Goal: Task Accomplishment & Management: Complete application form

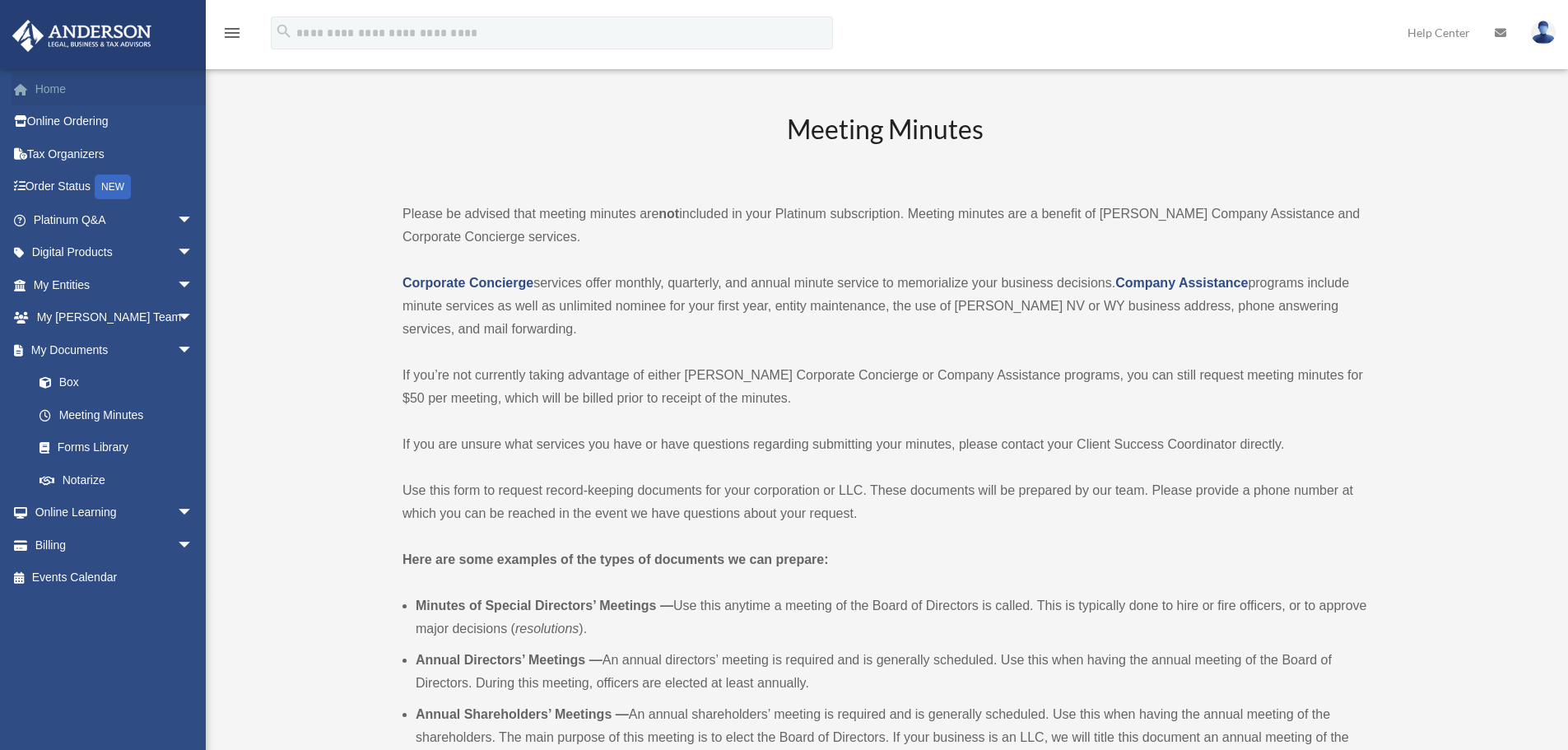
click at [82, 85] on link "Home" at bounding box center [114, 89] width 206 height 33
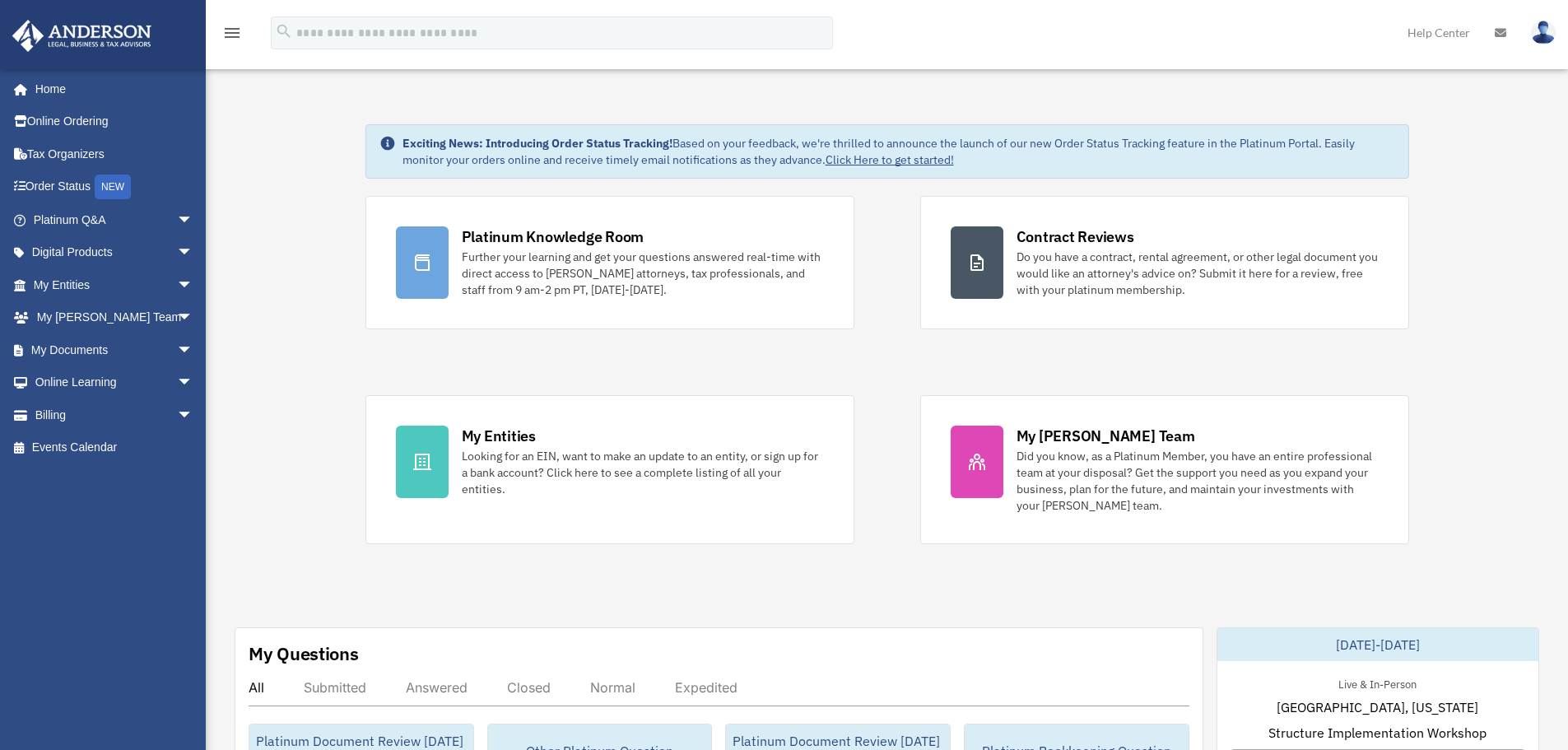
click at [781, 359] on div "Platinum Knowledge Room Further your learning and get your questions answered r…" at bounding box center [888, 369] width 1044 height 348
click at [819, 361] on div "Platinum Knowledge Room Further your learning and get your questions answered r…" at bounding box center [888, 369] width 1044 height 348
click at [177, 218] on span "arrow_drop_down" at bounding box center [193, 220] width 33 height 34
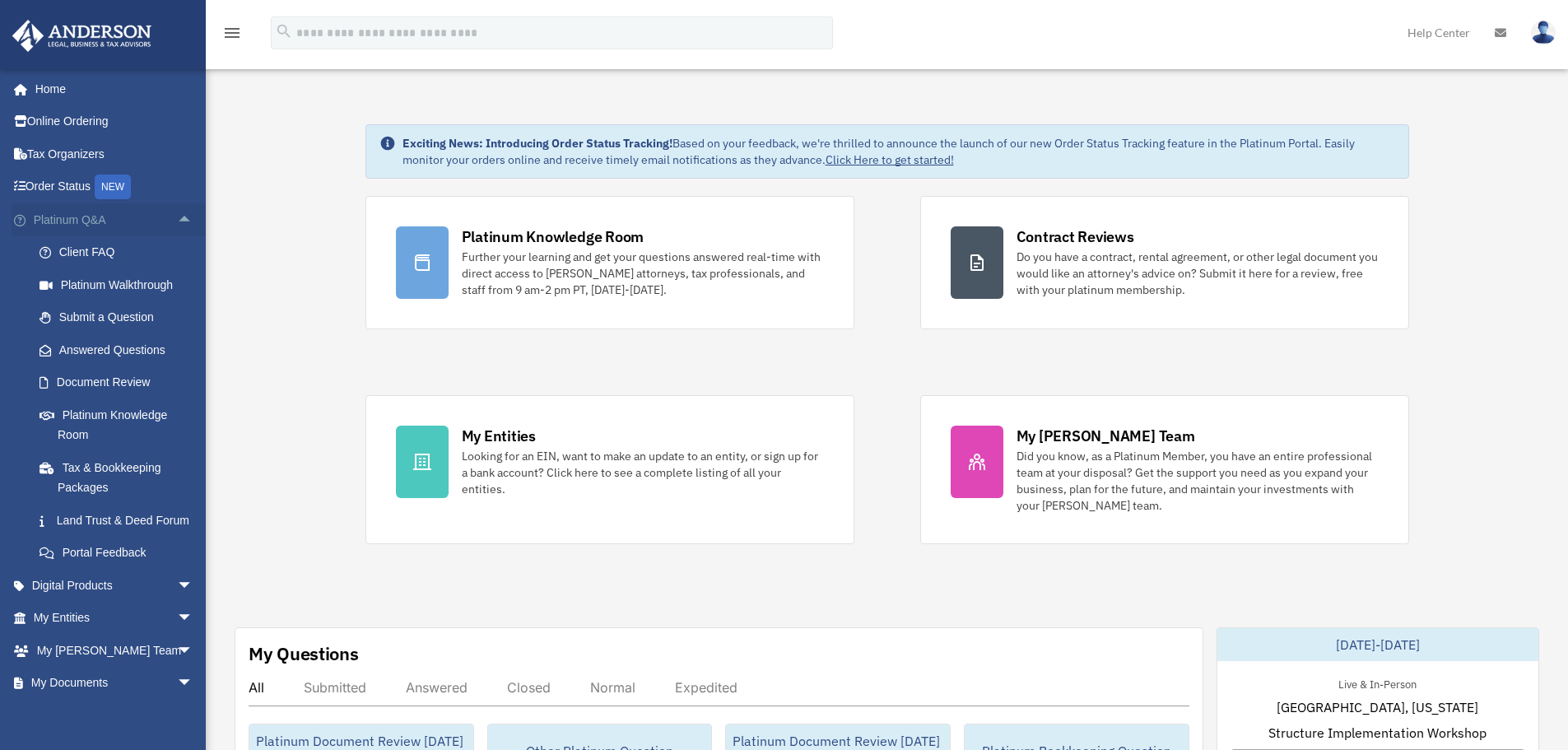
click at [177, 217] on span "arrow_drop_up" at bounding box center [193, 220] width 33 height 34
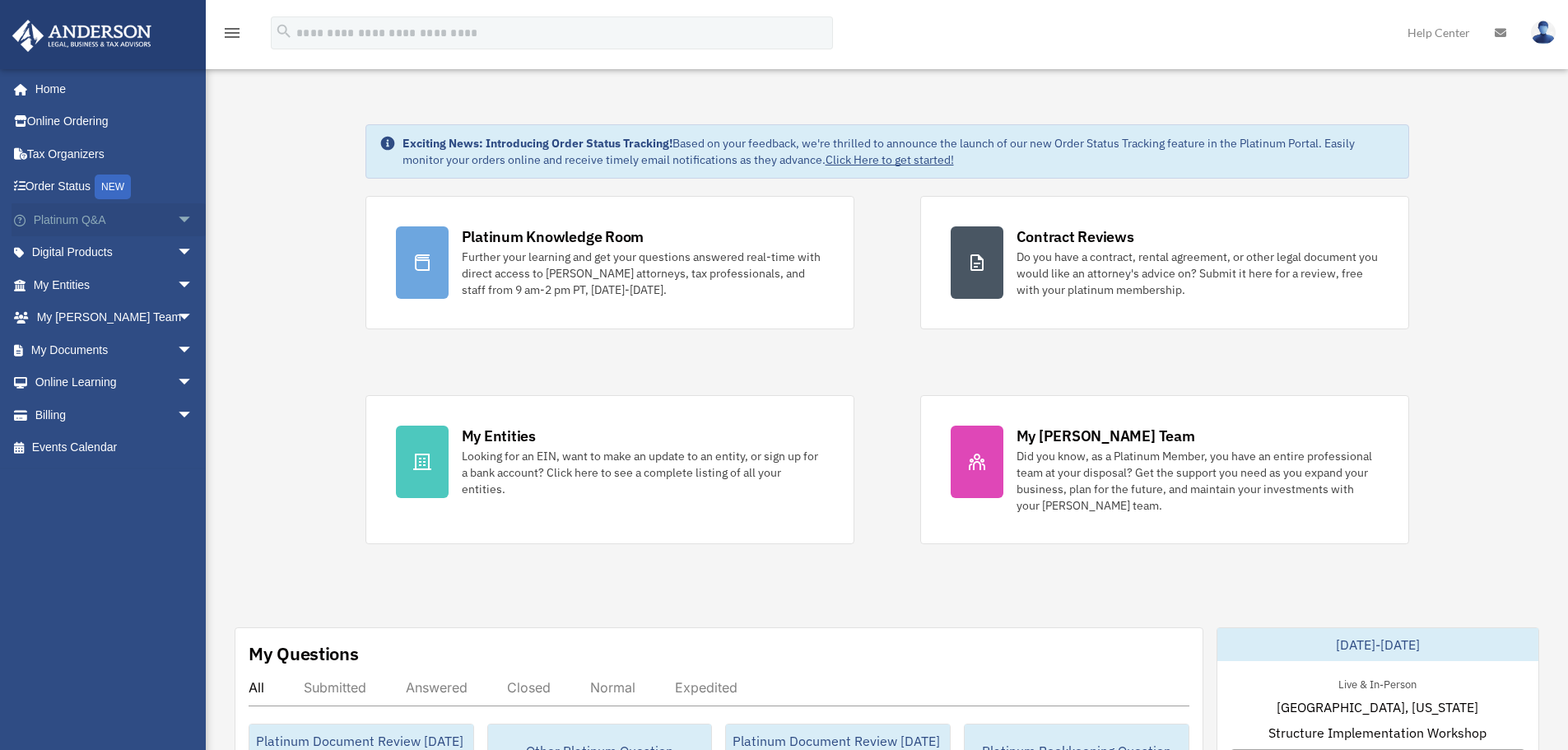
click at [177, 217] on span "arrow_drop_down" at bounding box center [193, 220] width 33 height 34
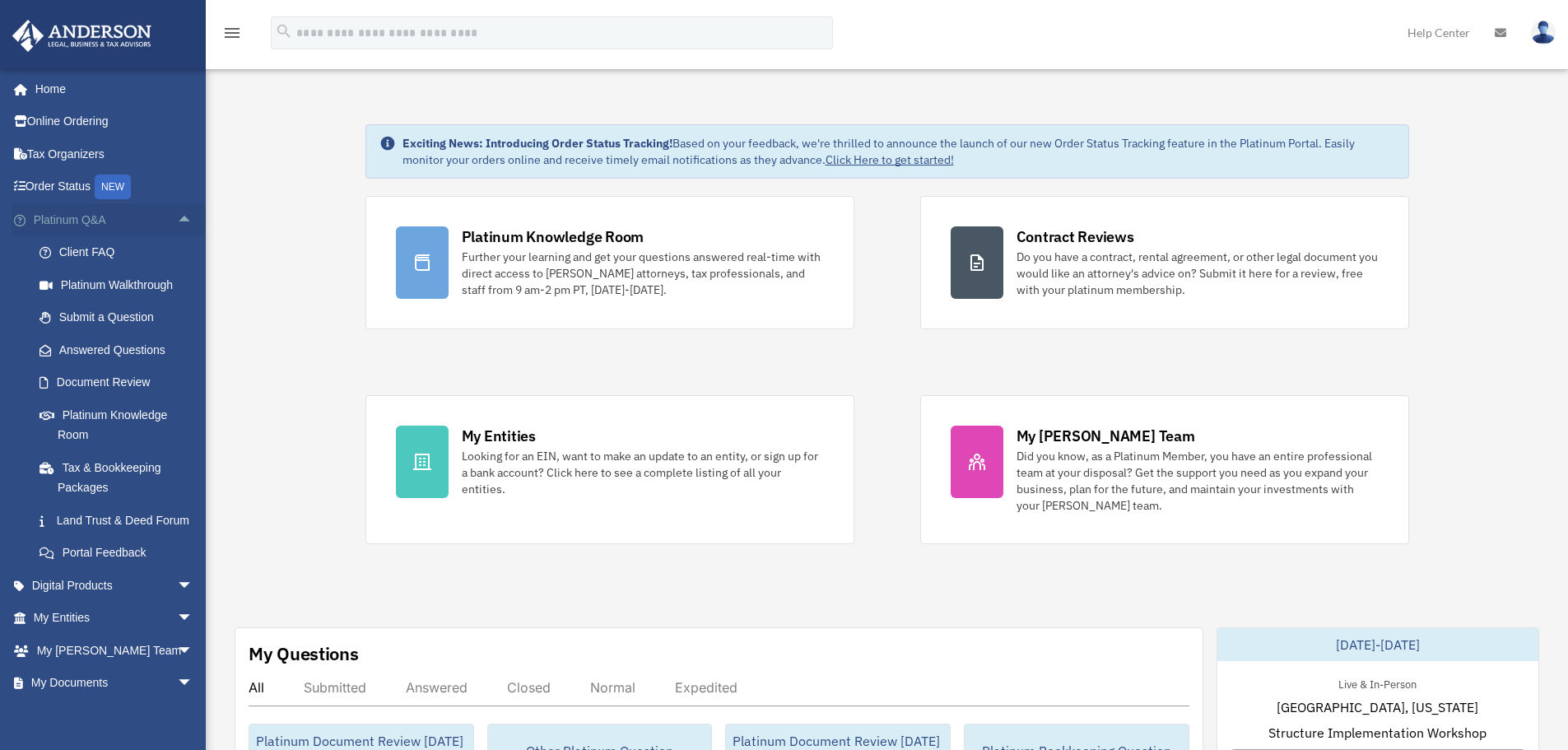
click at [177, 215] on span "arrow_drop_up" at bounding box center [193, 220] width 33 height 34
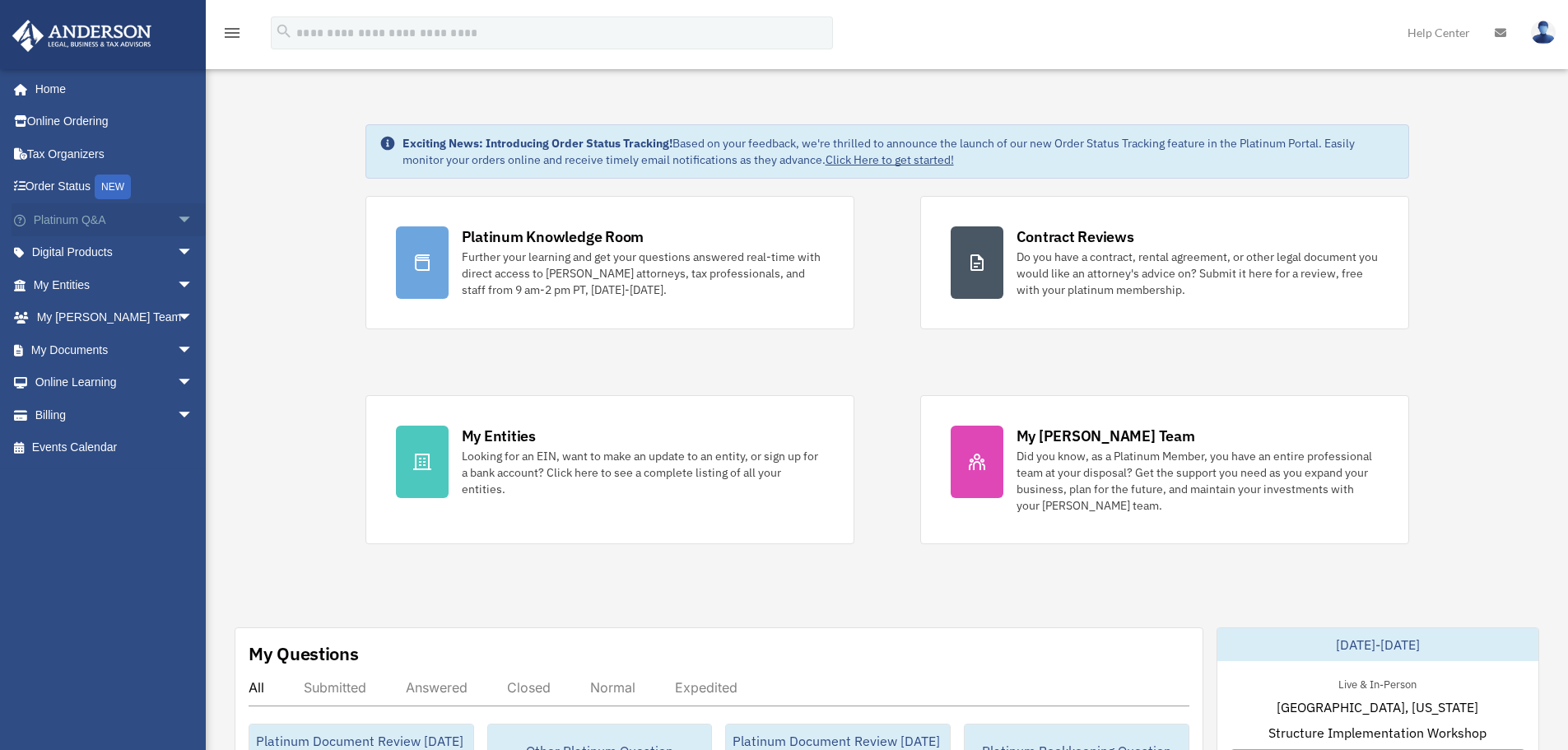
click at [177, 215] on span "arrow_drop_down" at bounding box center [193, 220] width 33 height 34
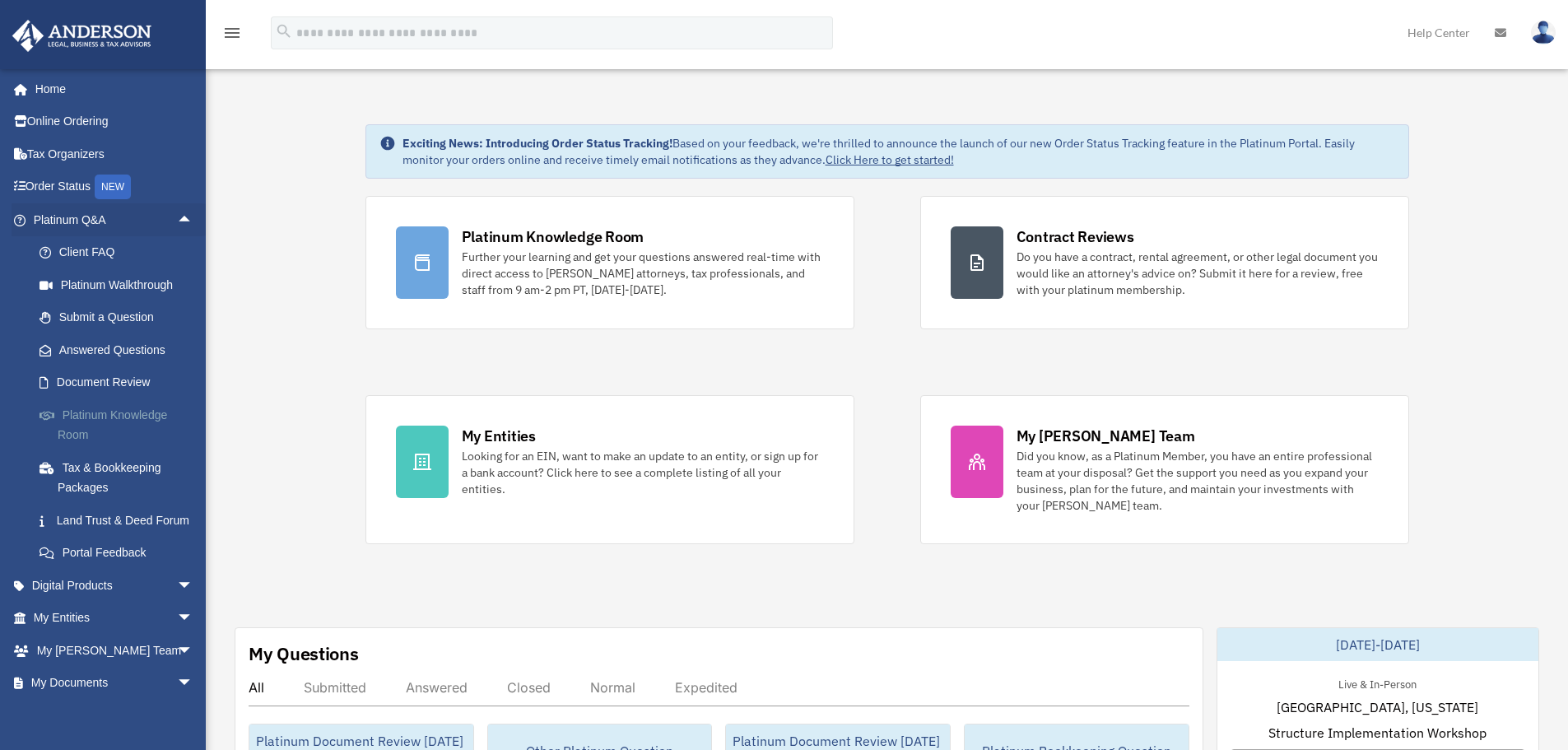
click at [144, 411] on link "Platinum Knowledge Room" at bounding box center [120, 424] width 195 height 52
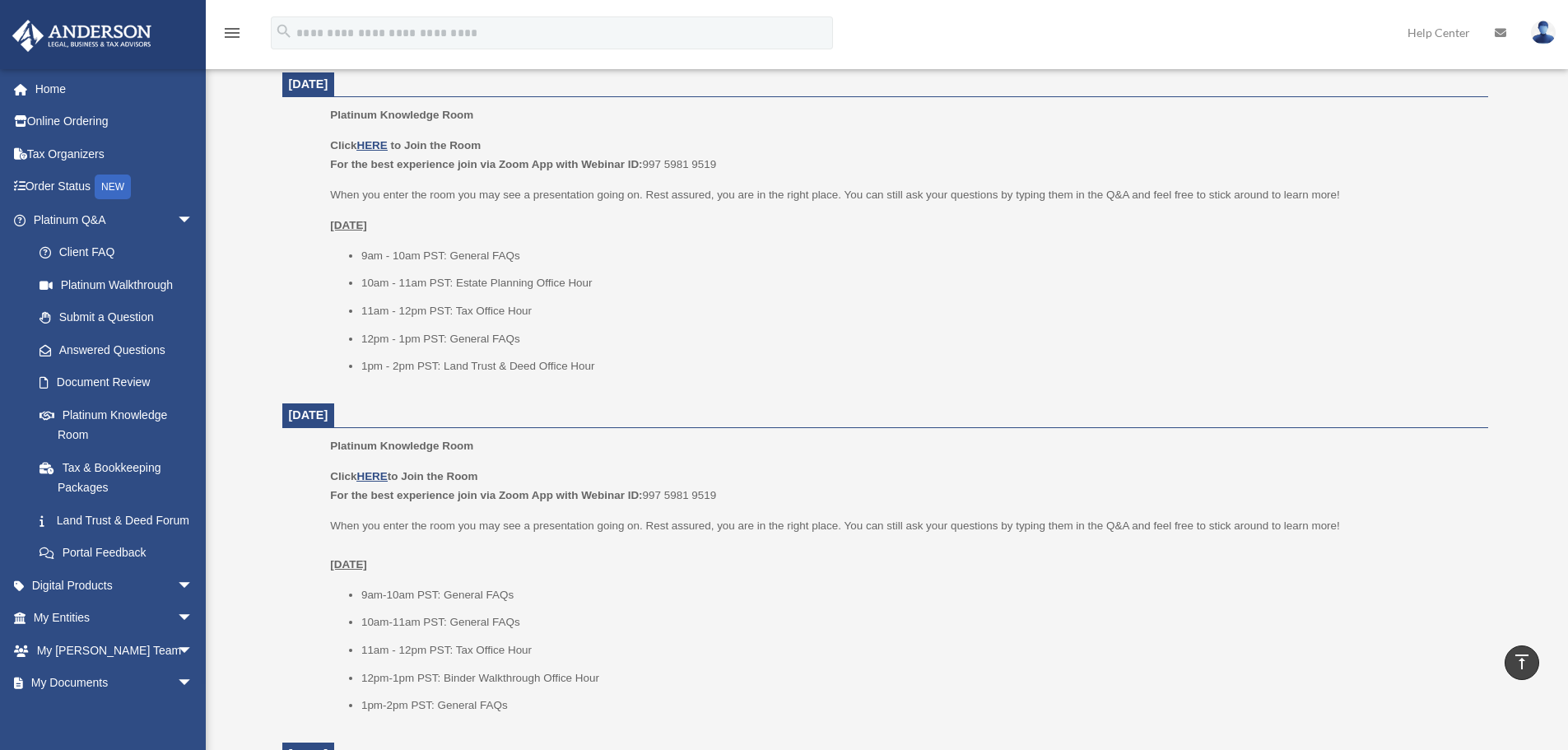
scroll to position [576, 0]
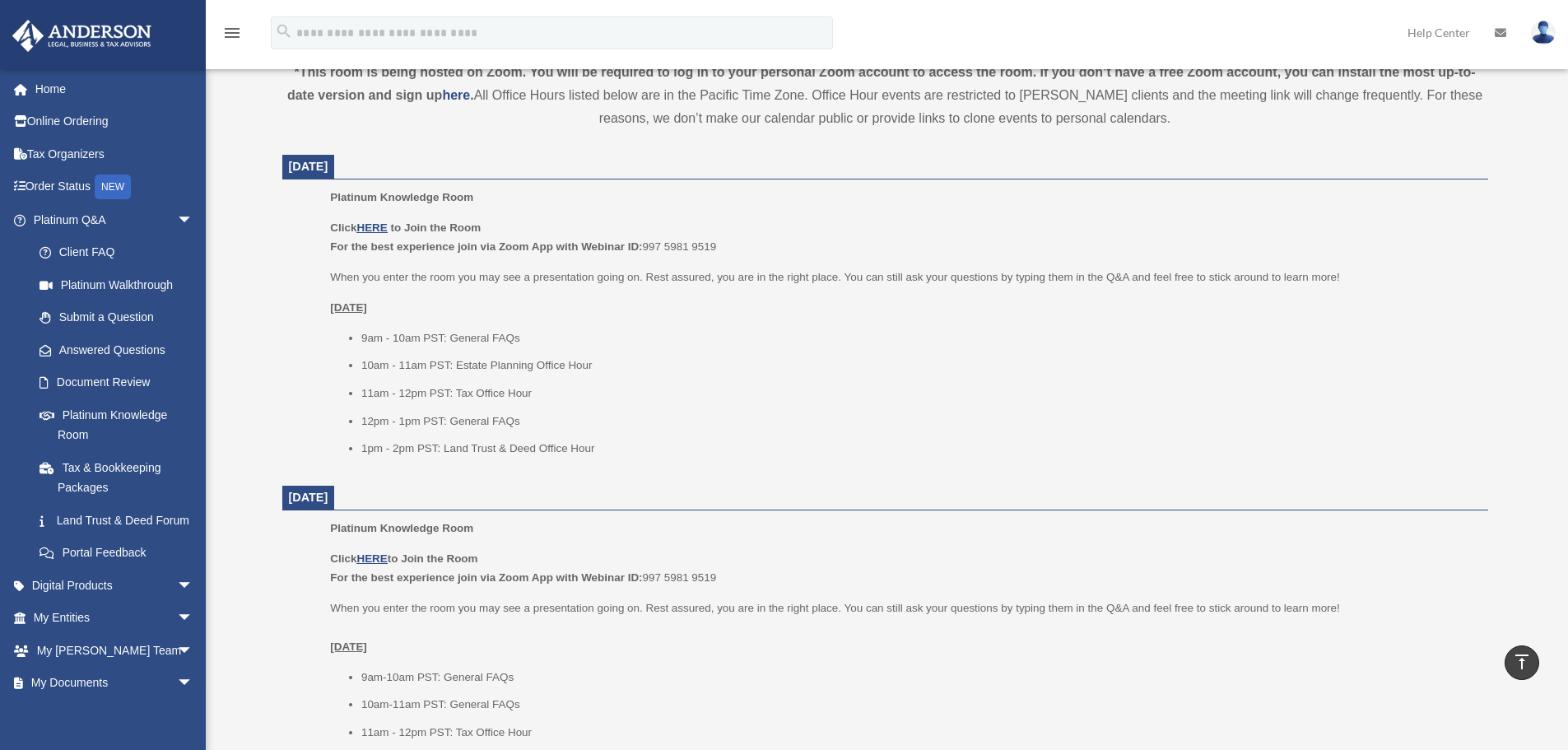
click at [886, 337] on li "9am - 10am PST: General FAQs" at bounding box center [918, 338] width 1115 height 20
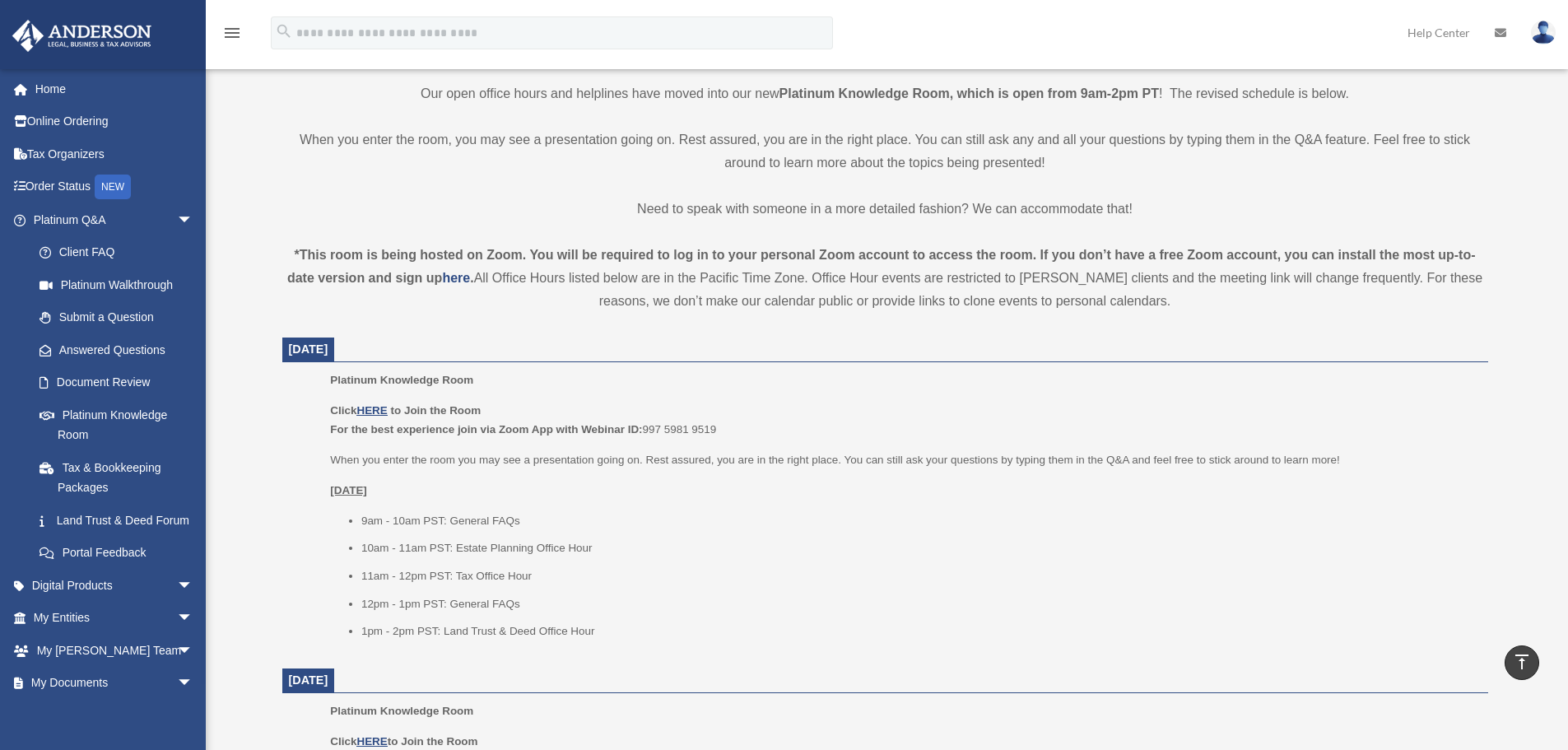
scroll to position [411, 0]
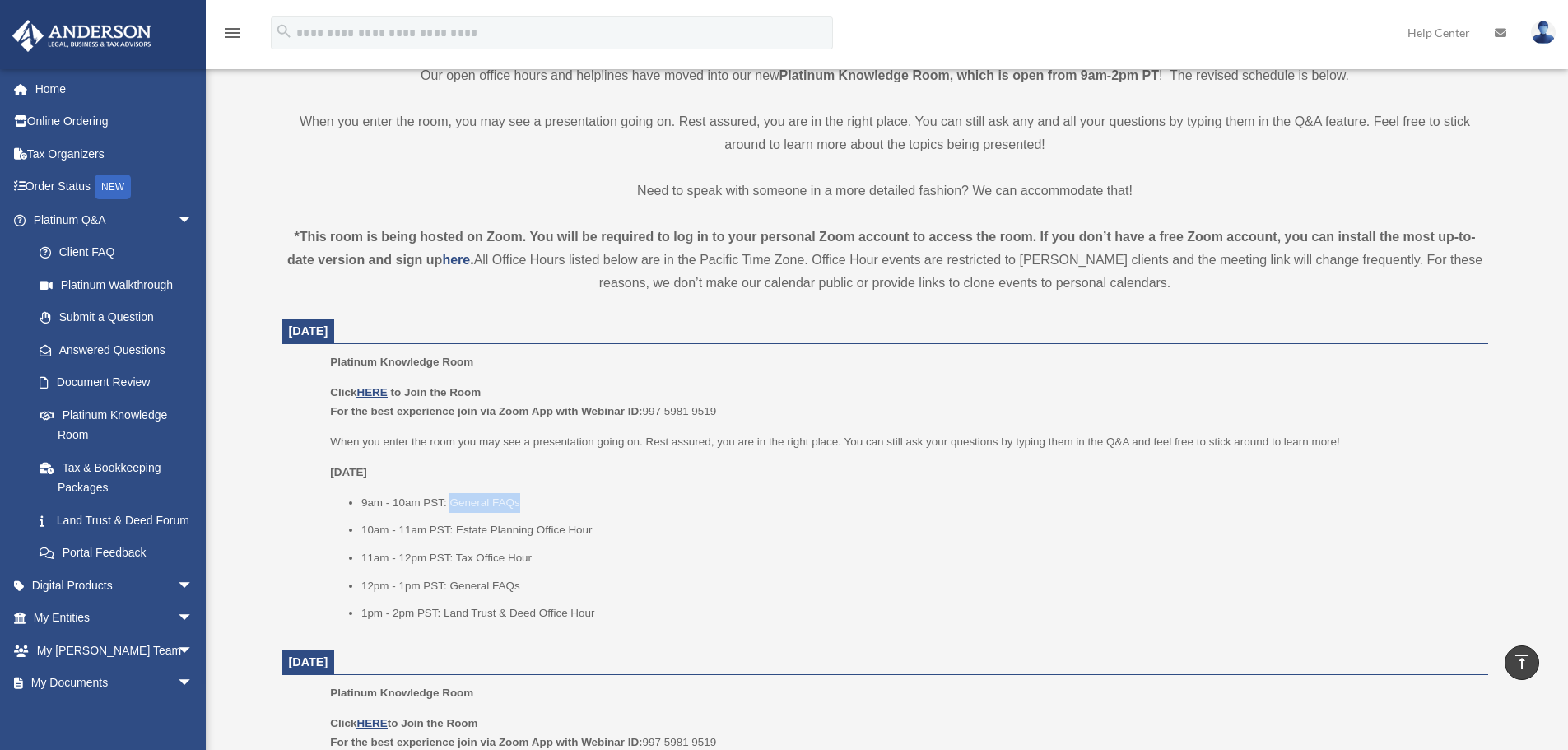
drag, startPoint x: 451, startPoint y: 499, endPoint x: 583, endPoint y: 505, distance: 132.1
click at [583, 505] on li "9am - 10am PST: General FAQs" at bounding box center [918, 502] width 1115 height 20
click at [939, 504] on li "9am - 10am PST: General FAQs" at bounding box center [918, 502] width 1115 height 20
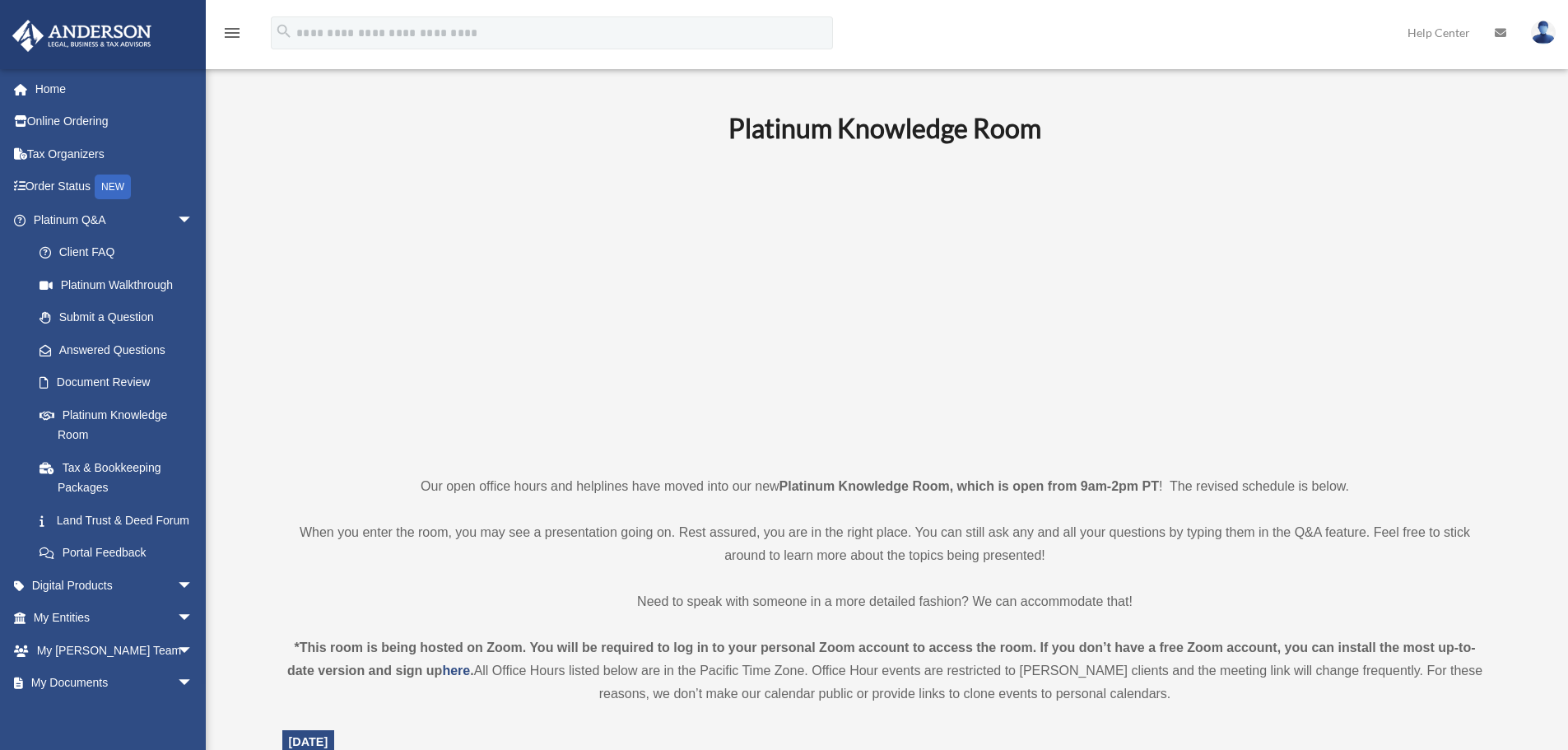
scroll to position [0, 0]
click at [370, 185] on p at bounding box center [886, 310] width 1206 height 285
click at [516, 172] on p at bounding box center [886, 310] width 1206 height 285
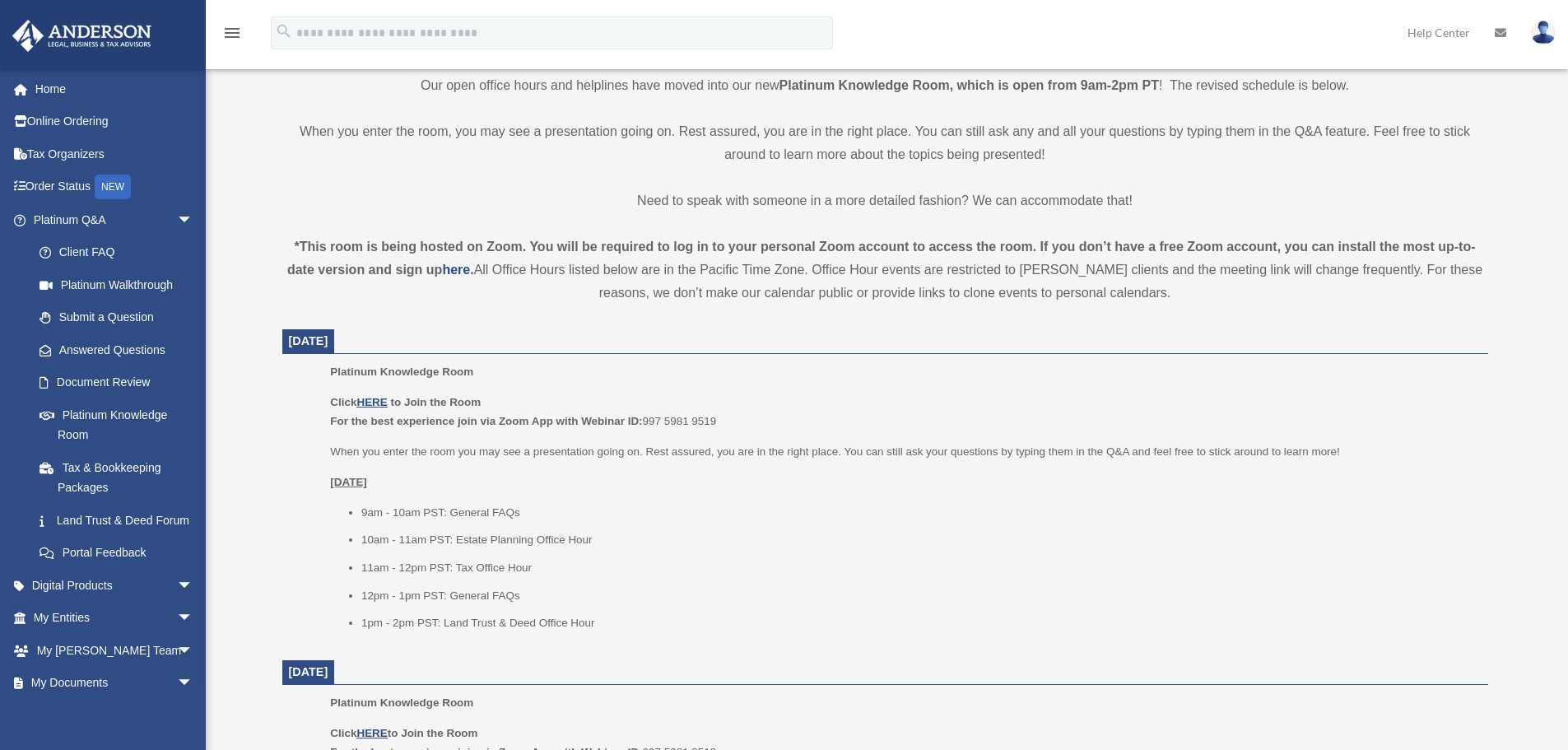
scroll to position [411, 0]
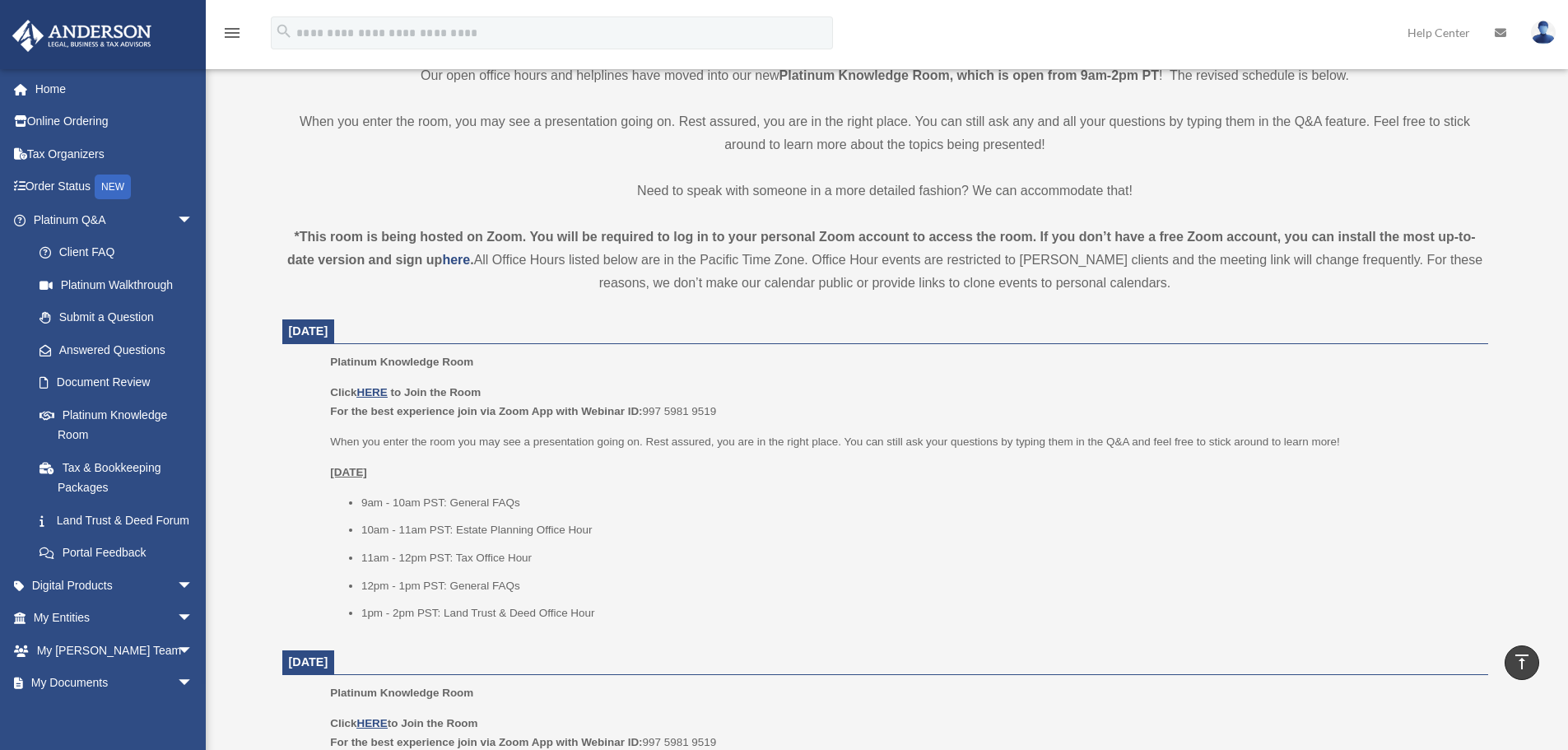
drag, startPoint x: 788, startPoint y: 446, endPoint x: 1162, endPoint y: 454, distance: 374.1
click at [1162, 454] on div "Click HERE to Join the Room For the best experience join via Zoom App with Webi…" at bounding box center [903, 503] width 1146 height 241
click at [803, 452] on div "Click HERE to Join the Room For the best experience join via Zoom App with Webi…" at bounding box center [903, 503] width 1146 height 241
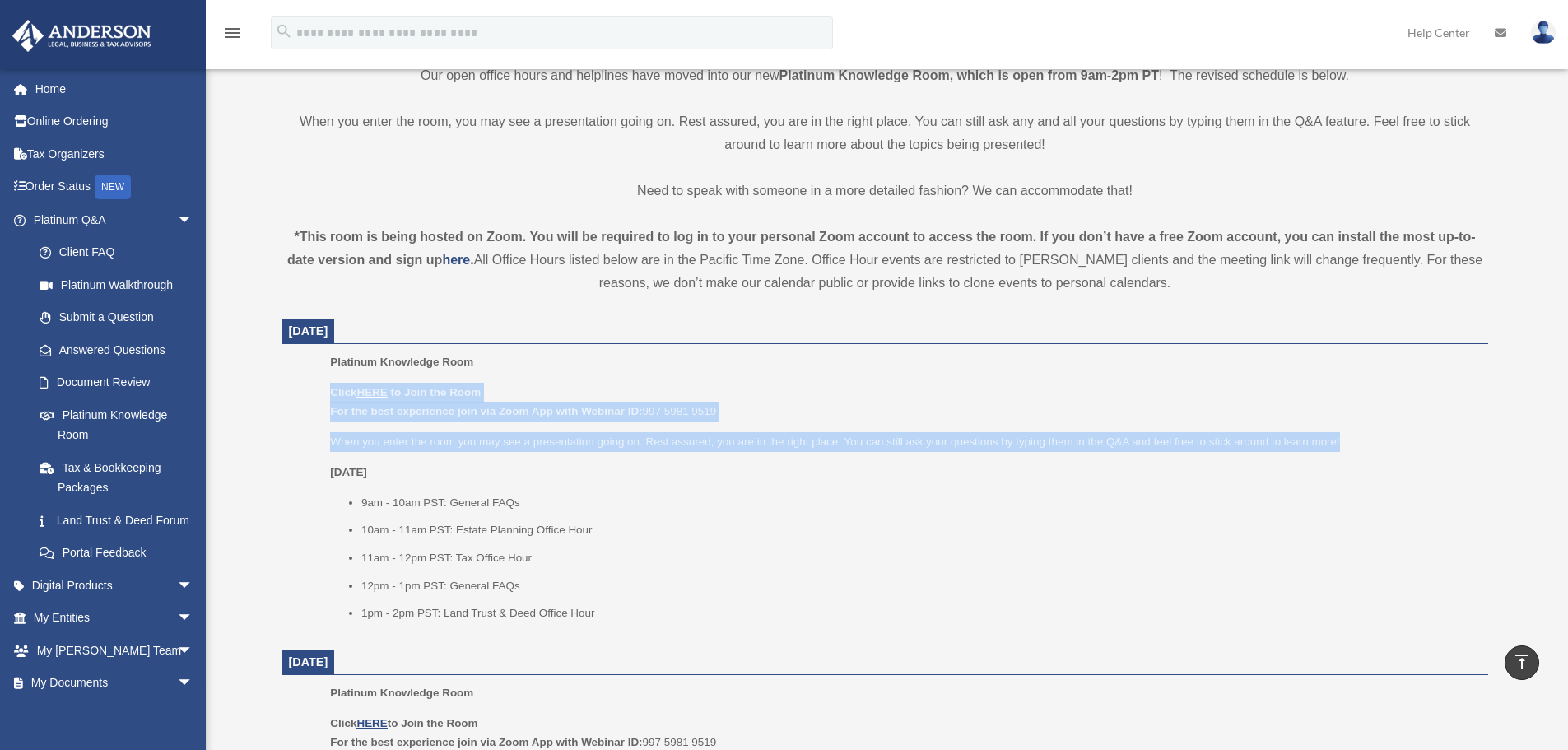
drag, startPoint x: 317, startPoint y: 384, endPoint x: 1450, endPoint y: 445, distance: 1134.6
click at [1450, 445] on ul "Platinum Knowledge Room Click HERE to Join the Room For the best experience joi…" at bounding box center [886, 493] width 1183 height 282
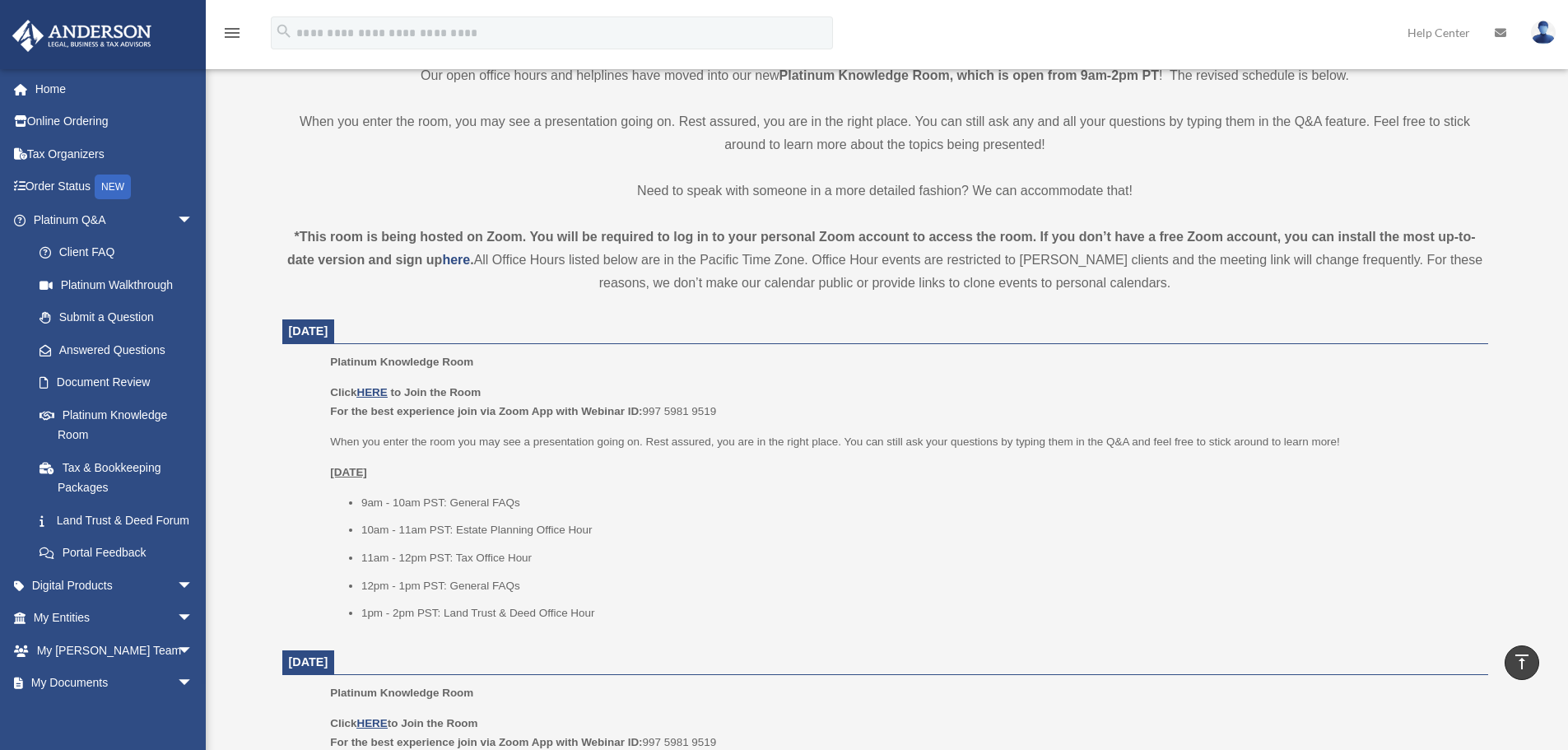
click at [910, 460] on div "Click HERE to Join the Room For the best experience join via Zoom App with Webi…" at bounding box center [903, 503] width 1146 height 241
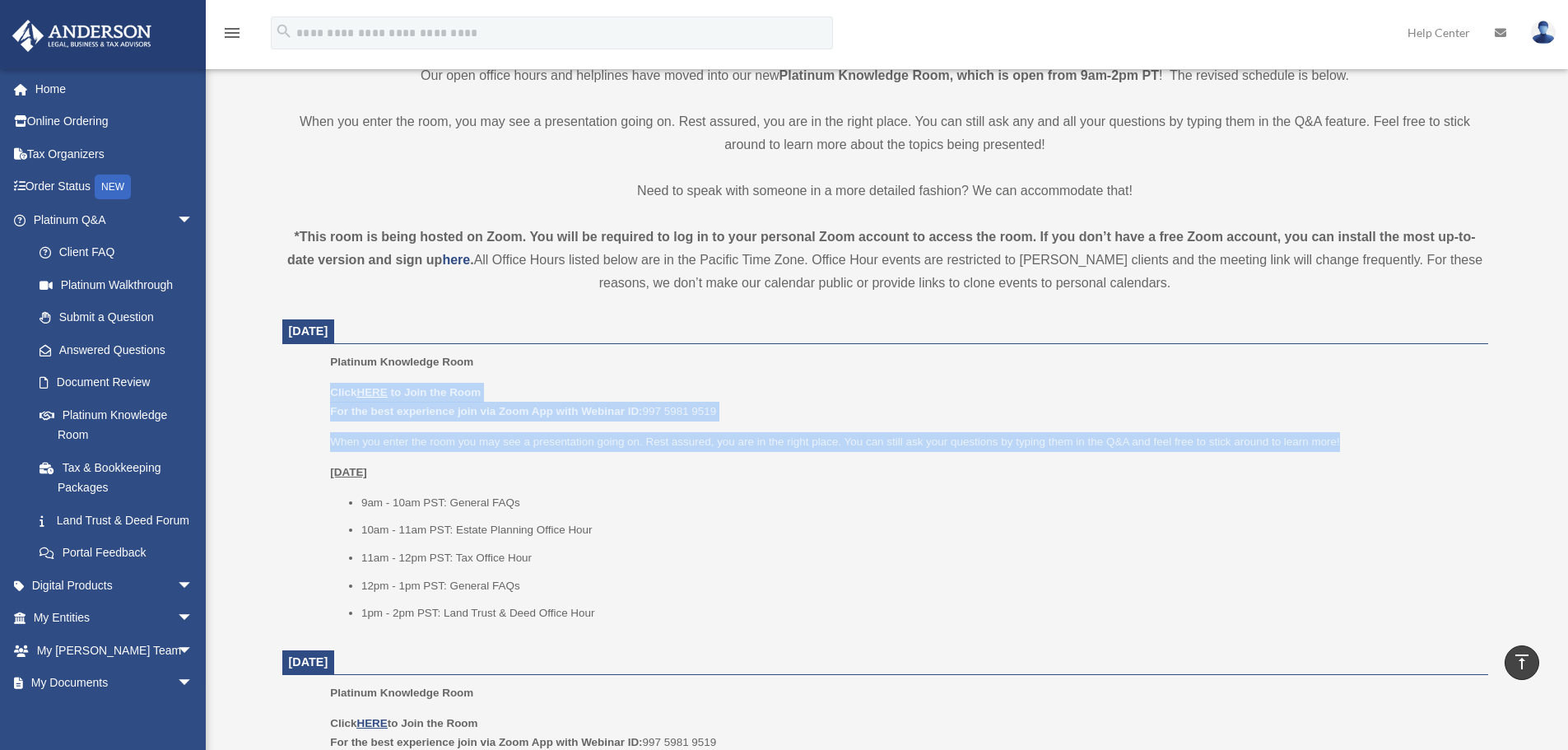
drag, startPoint x: 326, startPoint y: 389, endPoint x: 1441, endPoint y: 428, distance: 1115.7
click at [1441, 428] on ul "Platinum Knowledge Room Click HERE to Join the Room For the best experience joi…" at bounding box center [886, 493] width 1183 height 282
click at [852, 451] on p "When you enter the room you may see a presentation going on. Rest assured, you …" at bounding box center [903, 441] width 1146 height 20
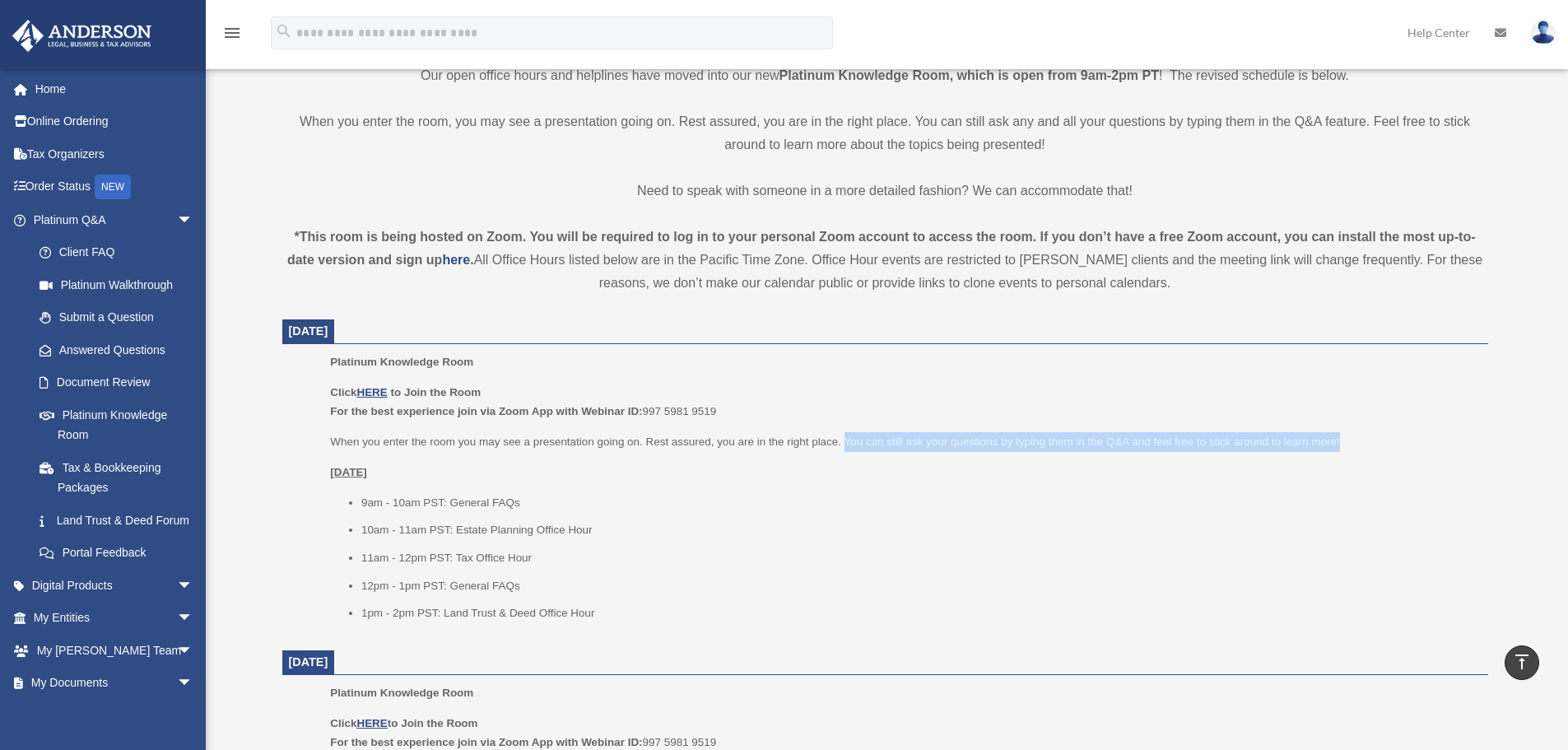
drag, startPoint x: 845, startPoint y: 438, endPoint x: 1351, endPoint y: 444, distance: 506.0
click at [1351, 444] on p "When you enter the room you may see a presentation going on. Rest assured, you …" at bounding box center [903, 441] width 1146 height 20
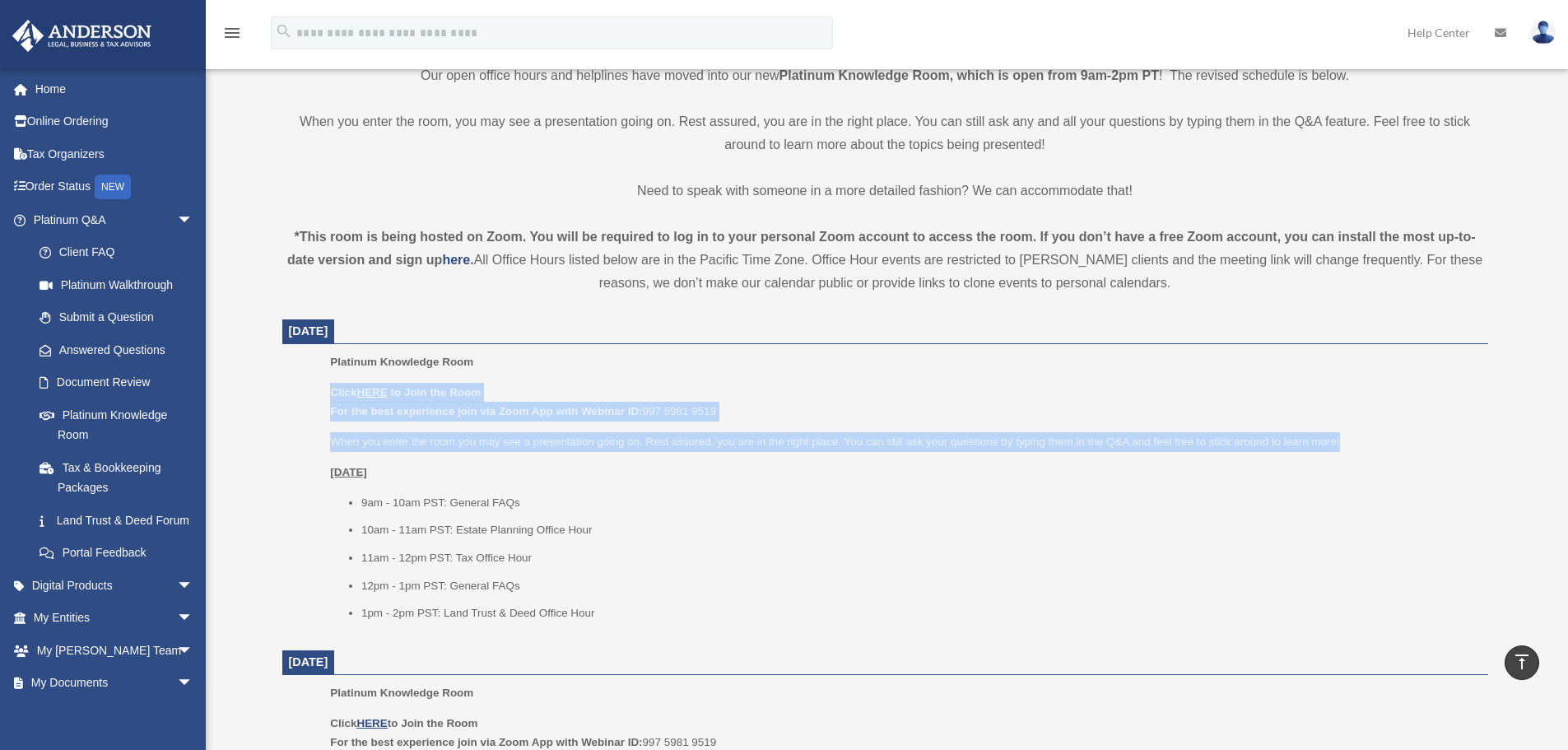
drag, startPoint x: 327, startPoint y: 387, endPoint x: 1444, endPoint y: 432, distance: 1117.9
click at [1444, 432] on ul "Platinum Knowledge Room Click HERE to Join the Room For the best experience joi…" at bounding box center [886, 493] width 1183 height 282
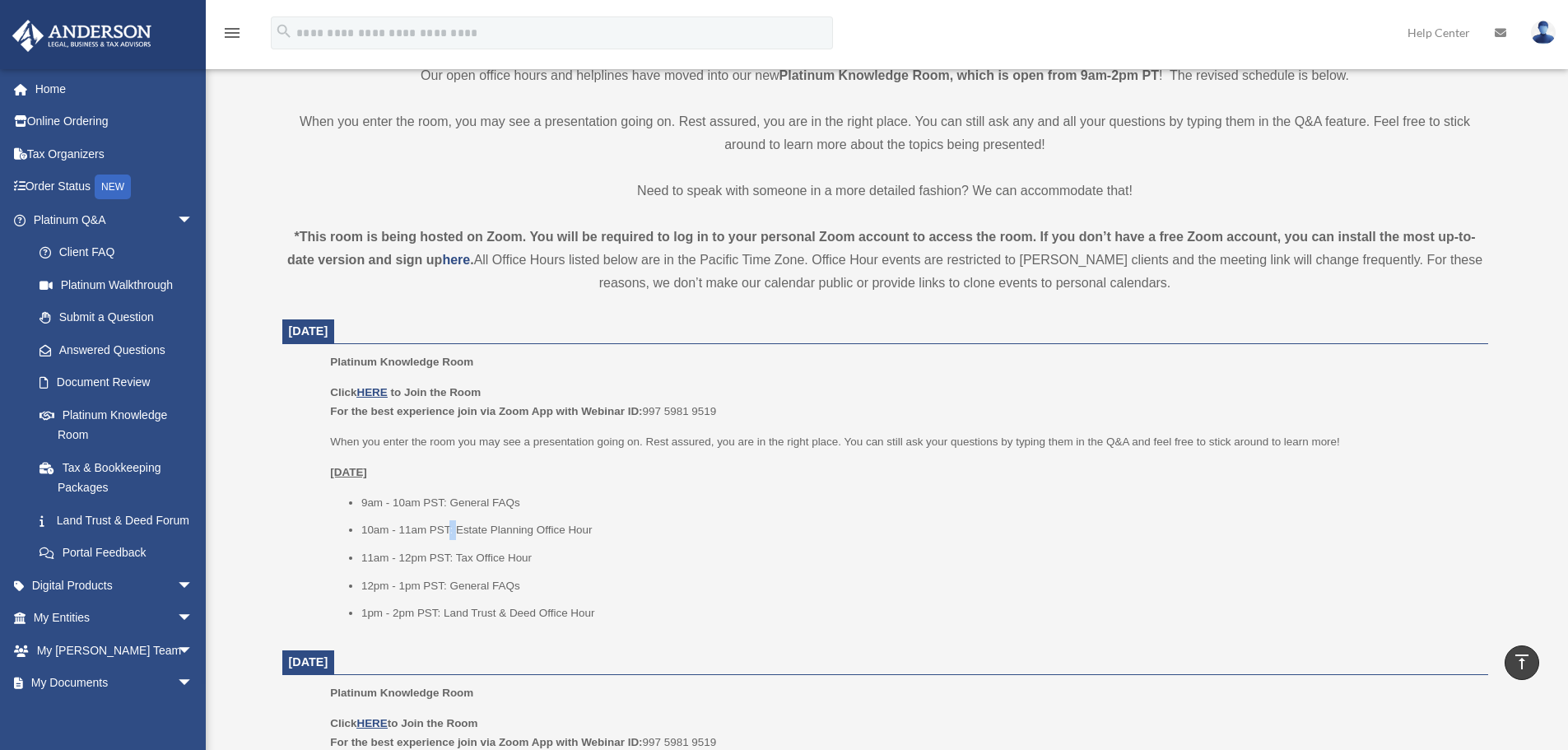
click at [455, 527] on li "10am - 11am PST: Estate Planning Office Hour" at bounding box center [918, 529] width 1115 height 20
drag, startPoint x: 611, startPoint y: 529, endPoint x: 589, endPoint y: 531, distance: 22.1
click at [464, 530] on li "10am - 11am PST: Estate Planning Office Hour" at bounding box center [918, 529] width 1115 height 20
click at [601, 526] on li "10am - 11am PST: Estate Planning Office Hour" at bounding box center [918, 529] width 1115 height 20
drag, startPoint x: 451, startPoint y: 499, endPoint x: 541, endPoint y: 499, distance: 90.0
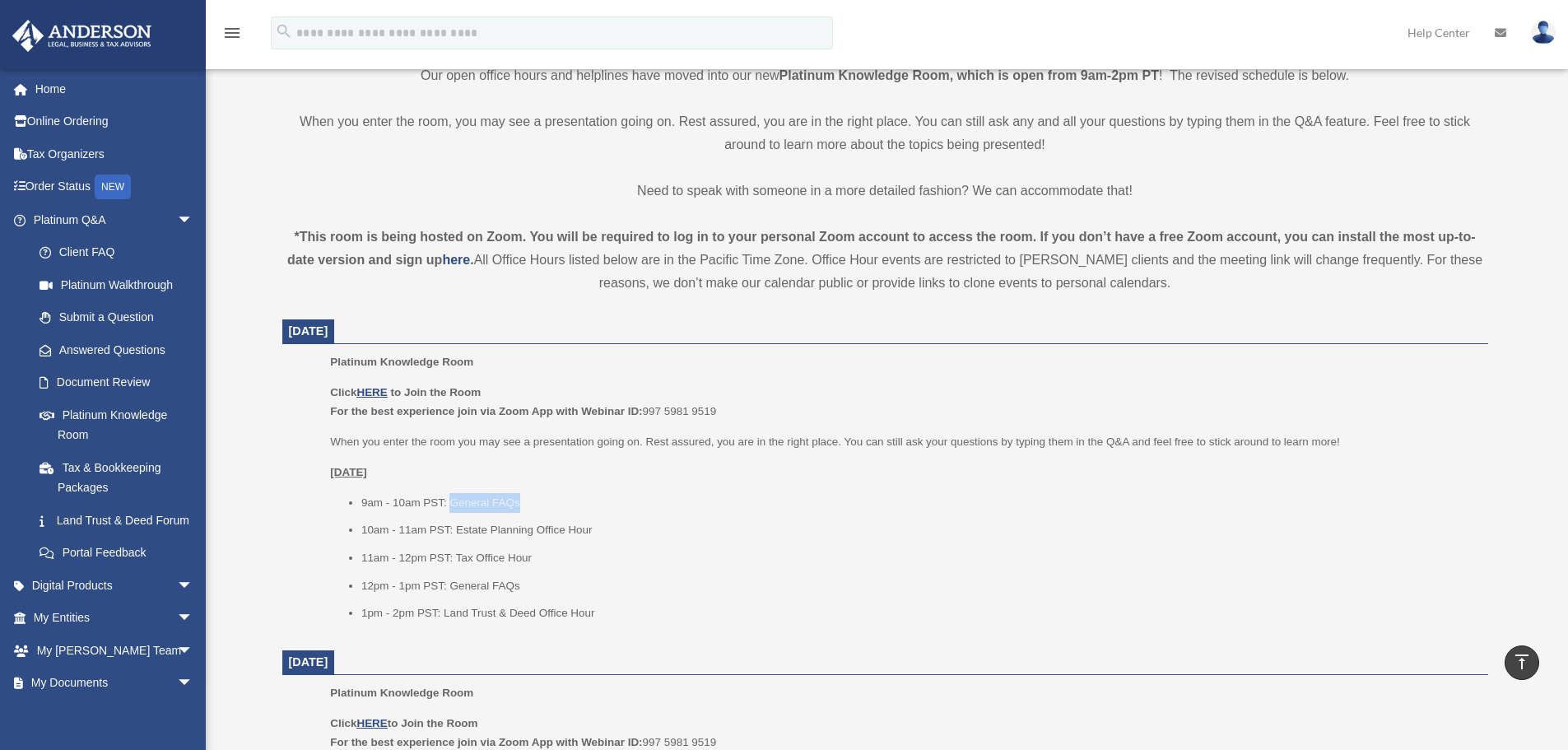
click at [541, 499] on li "9am - 10am PST: General FAQs" at bounding box center [918, 502] width 1115 height 20
drag, startPoint x: 457, startPoint y: 532, endPoint x: 652, endPoint y: 527, distance: 195.1
click at [652, 527] on li "10am - 11am PST: Estate Planning Office Hour" at bounding box center [918, 529] width 1115 height 20
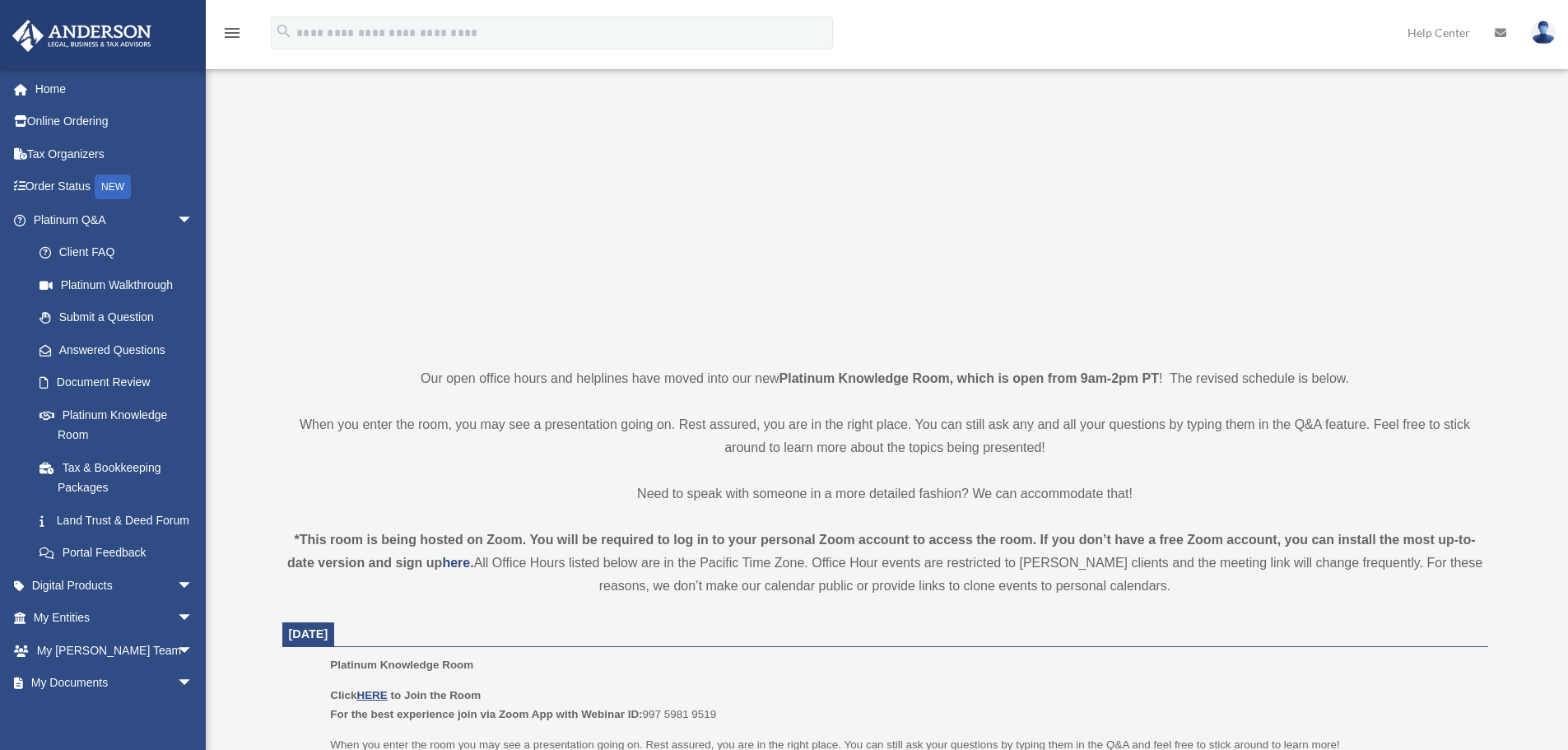
scroll to position [0, 0]
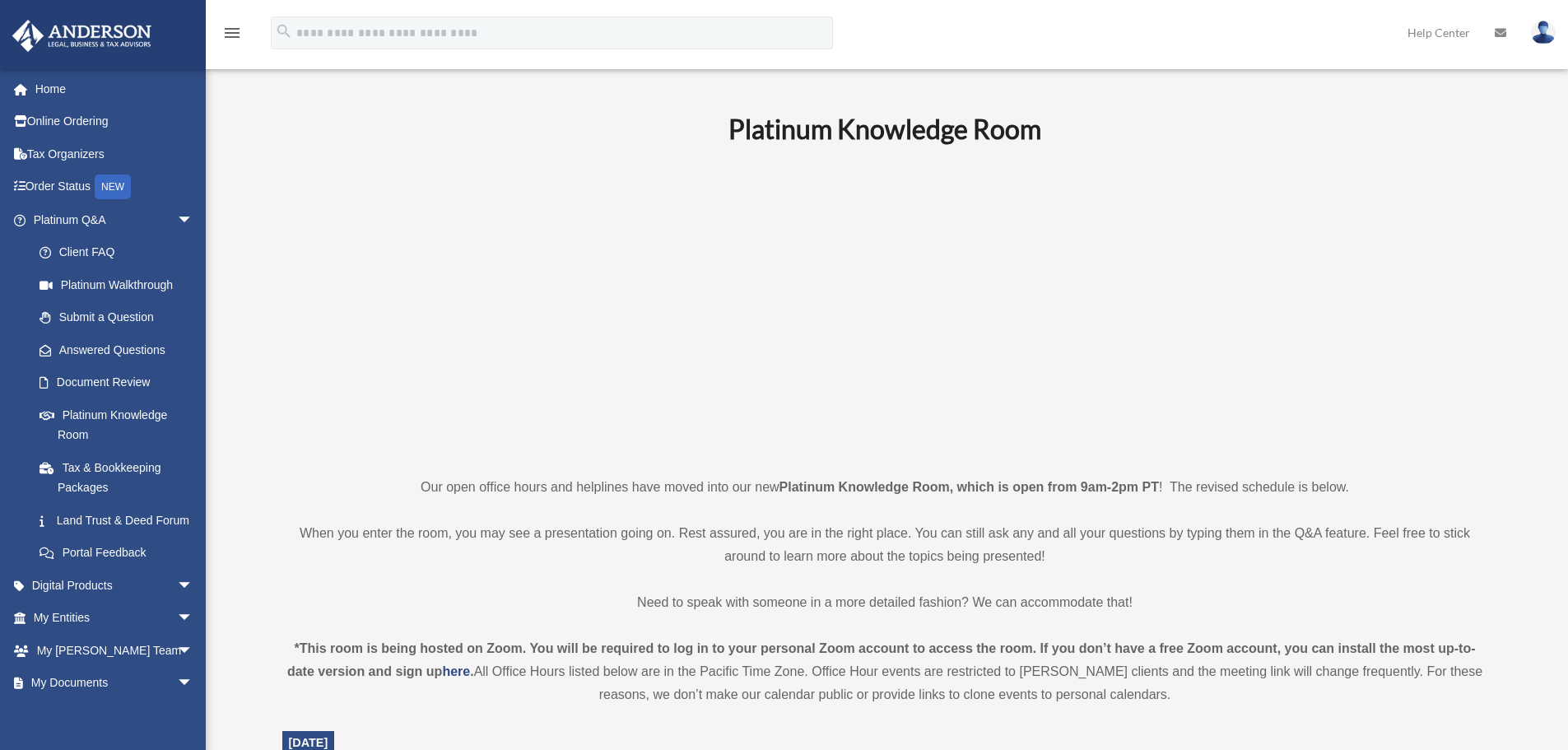
click at [423, 235] on p at bounding box center [886, 310] width 1206 height 285
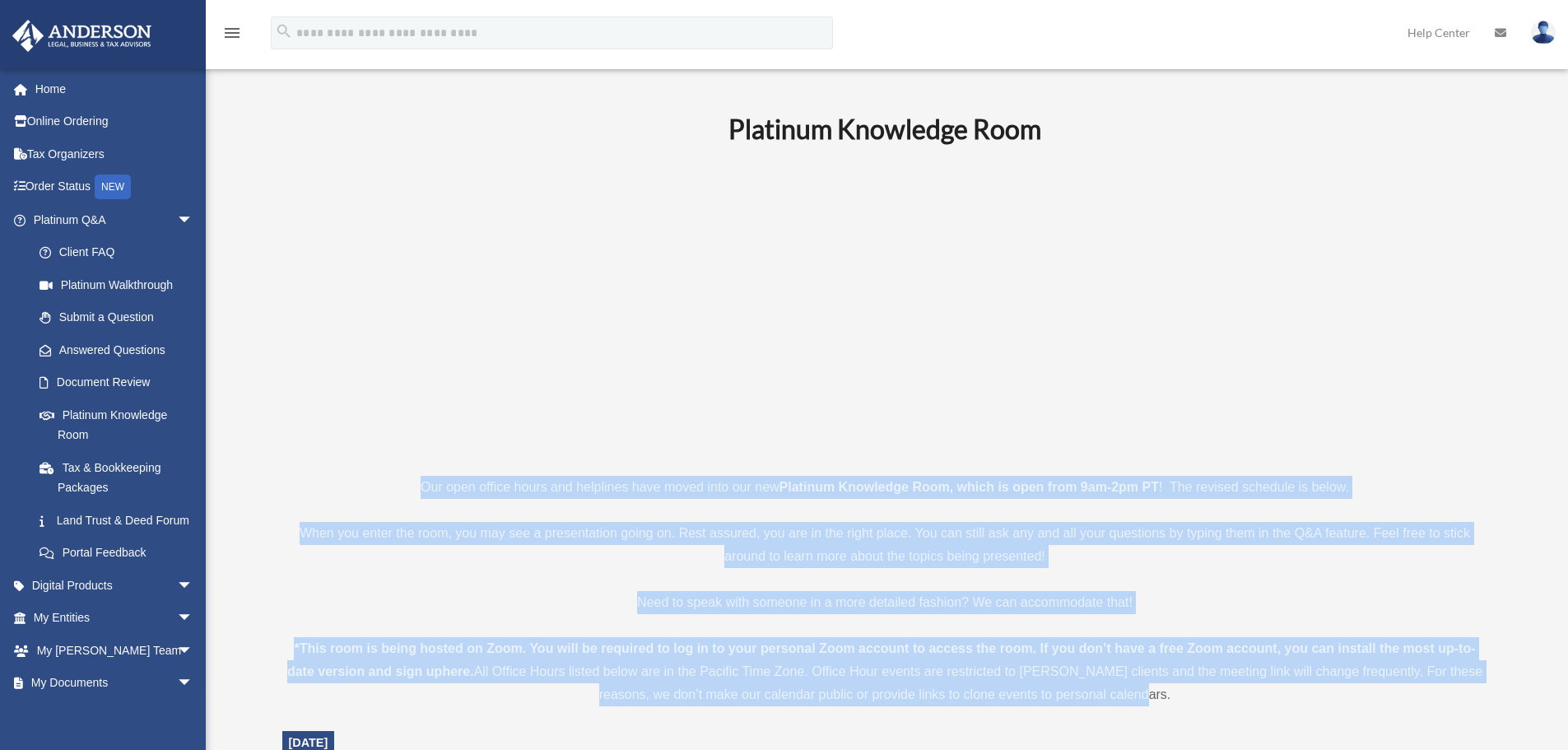
drag, startPoint x: 415, startPoint y: 483, endPoint x: 1302, endPoint y: 686, distance: 909.9
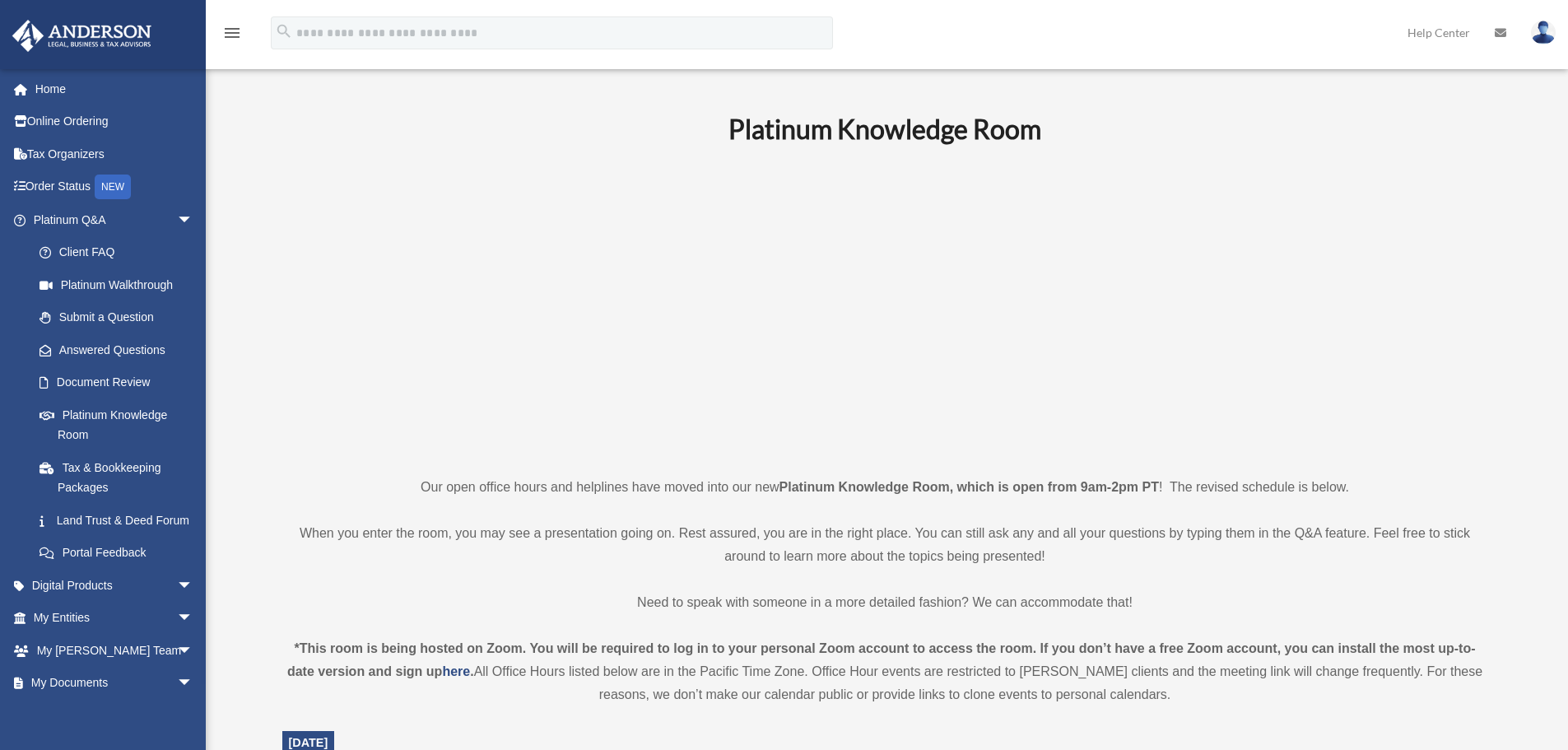
click at [413, 203] on p at bounding box center [886, 310] width 1206 height 285
click at [177, 217] on span "arrow_drop_down" at bounding box center [193, 220] width 33 height 34
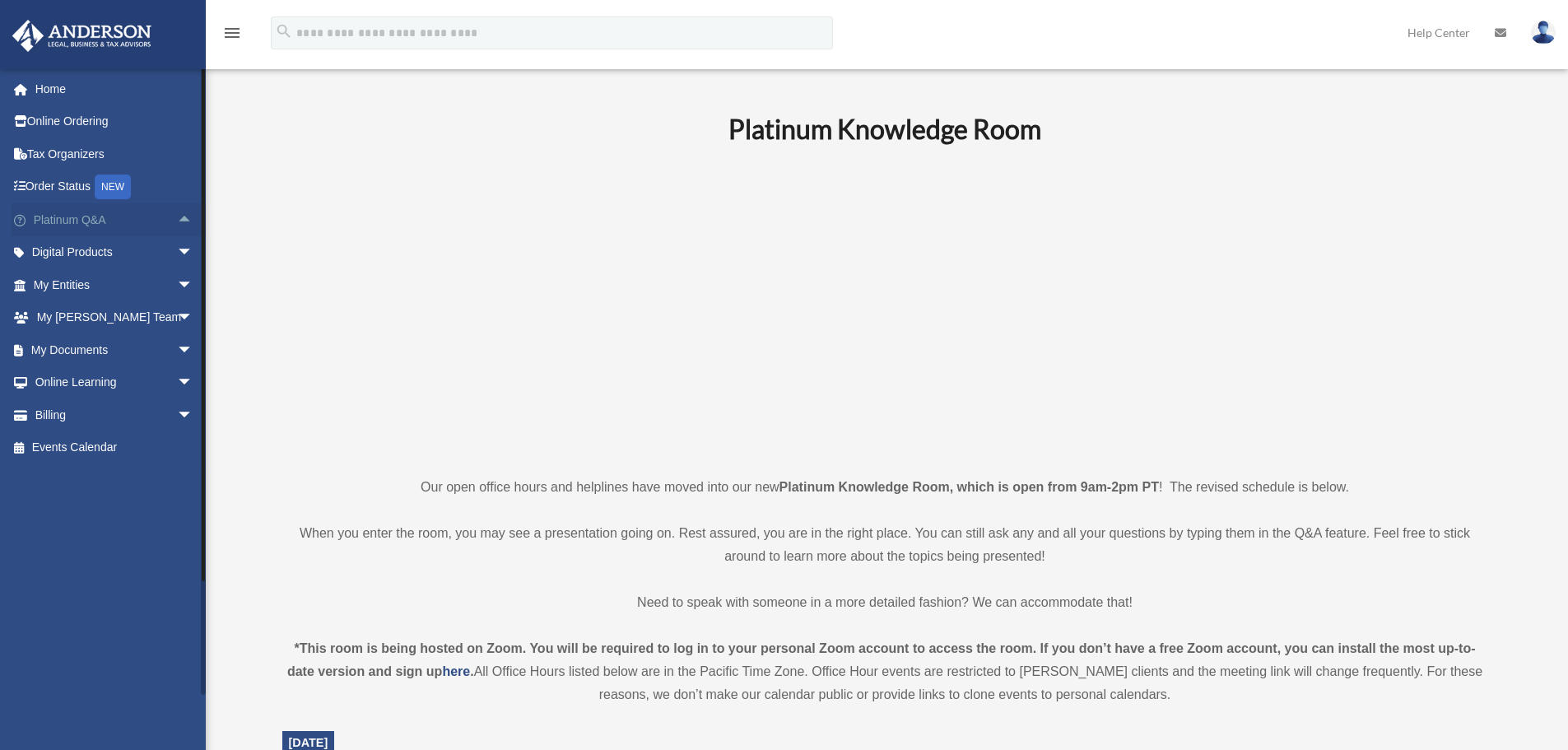
click at [177, 215] on span "arrow_drop_up" at bounding box center [193, 220] width 33 height 34
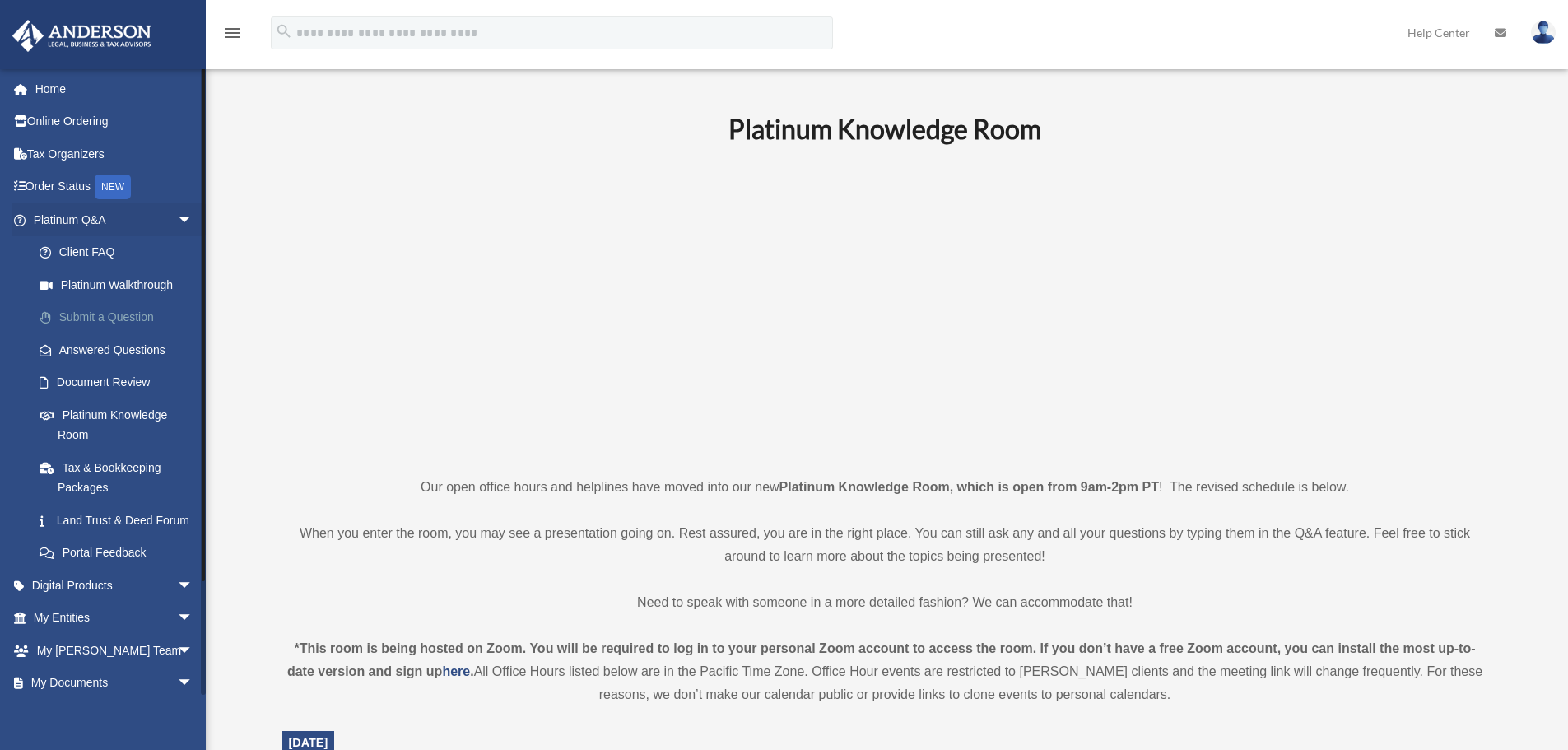
click at [136, 313] on link "Submit a Question" at bounding box center [120, 317] width 195 height 33
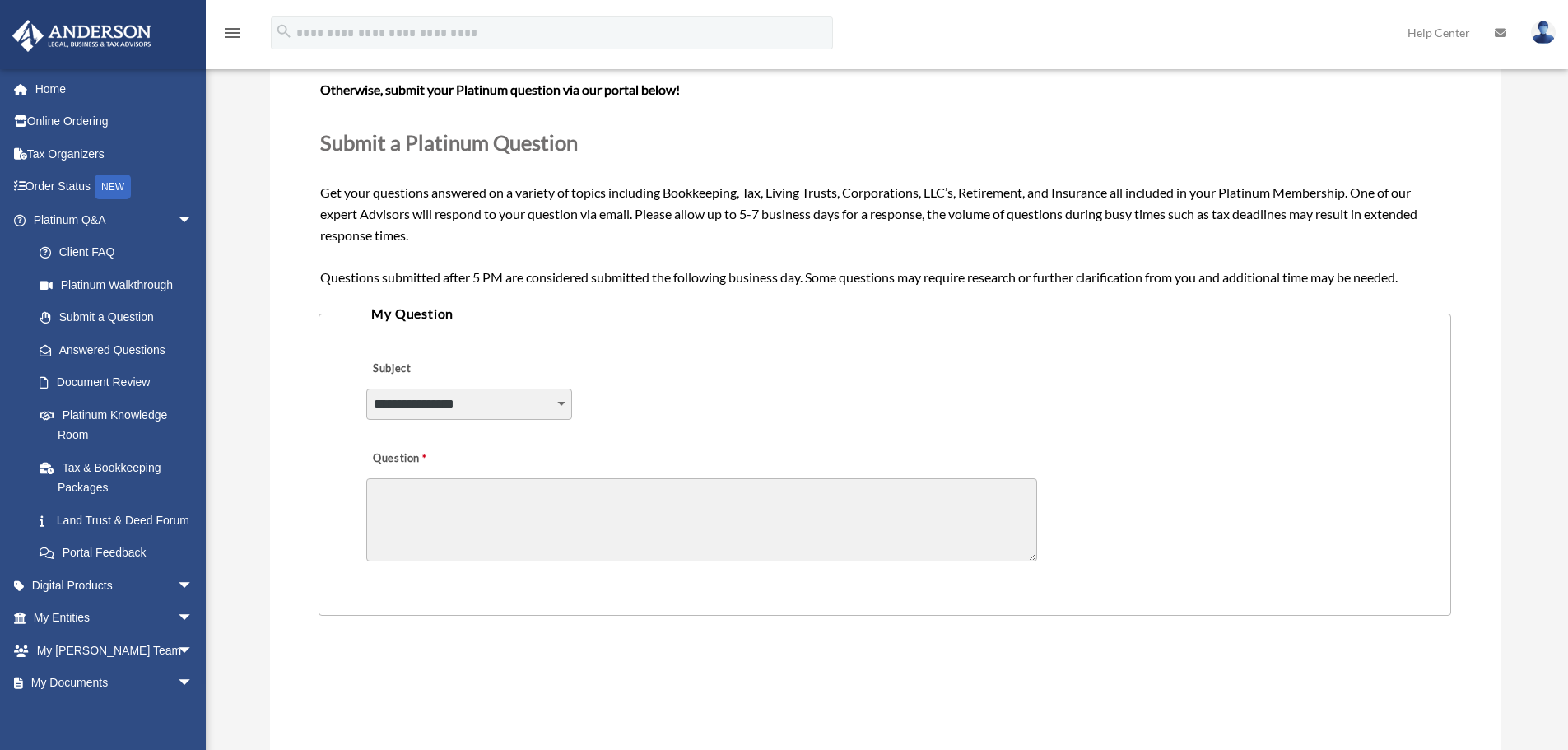
scroll to position [328, 0]
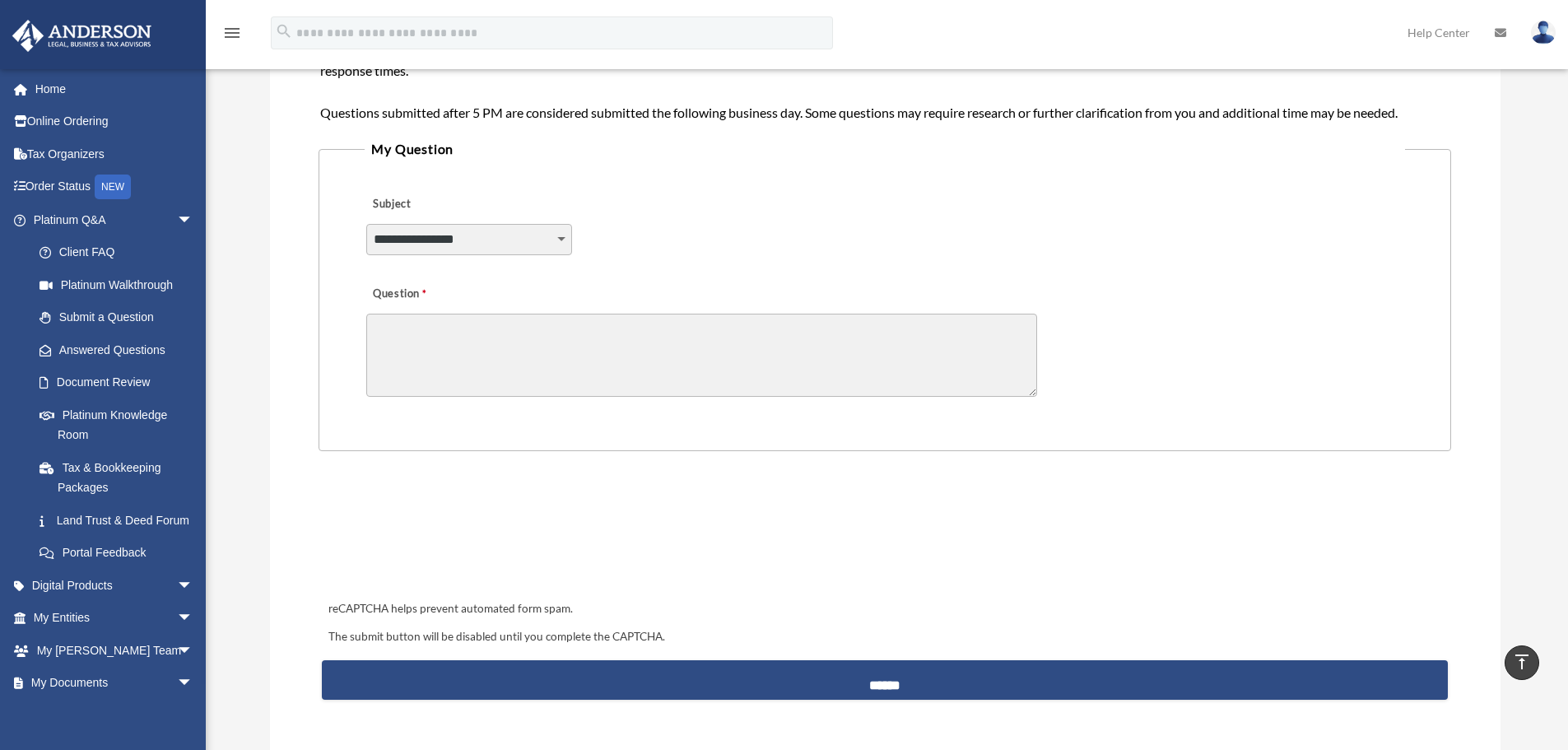
click at [471, 329] on textarea "Question" at bounding box center [702, 354] width 671 height 83
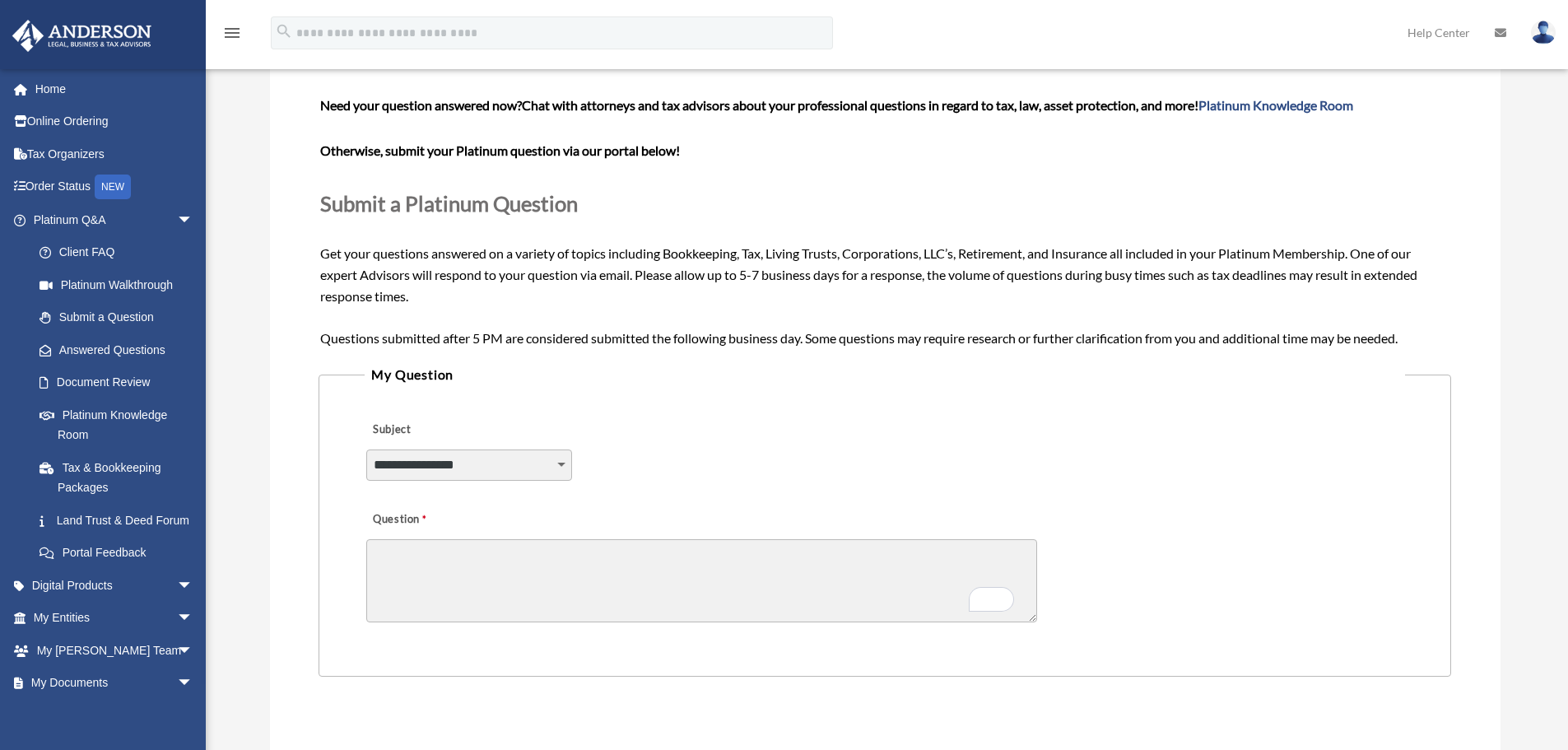
scroll to position [82, 0]
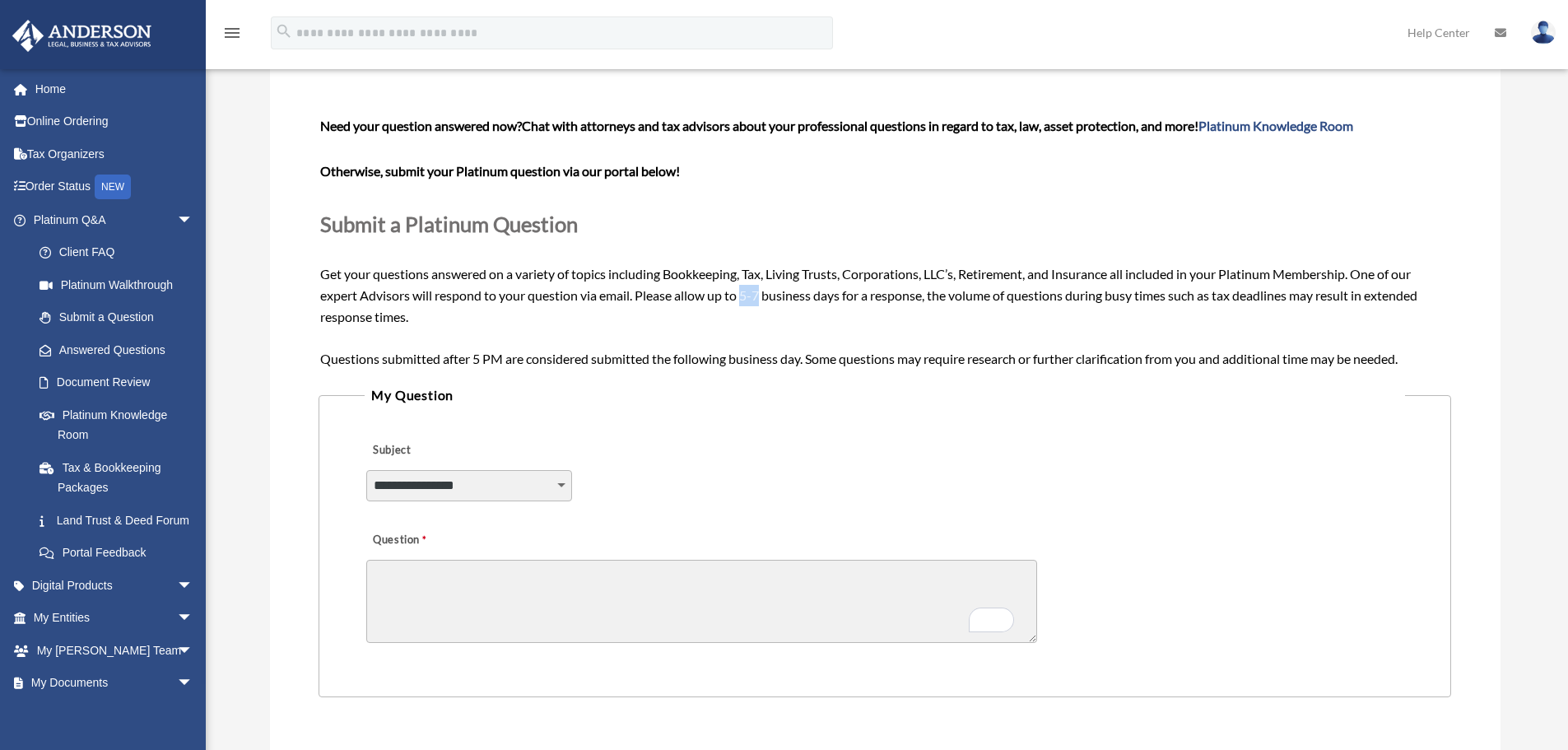
drag, startPoint x: 744, startPoint y: 296, endPoint x: 763, endPoint y: 299, distance: 19.2
click at [763, 299] on span "Need your question answered now? Chat with attorneys and tax advisors about you…" at bounding box center [884, 242] width 1128 height 248
click at [753, 326] on div "Need your question answered now? Chat with attorneys and tax advisors about you…" at bounding box center [884, 242] width 1128 height 254
drag, startPoint x: 741, startPoint y: 296, endPoint x: 765, endPoint y: 297, distance: 24.0
click at [765, 297] on span "Need your question answered now? Chat with attorneys and tax advisors about you…" at bounding box center [884, 242] width 1128 height 248
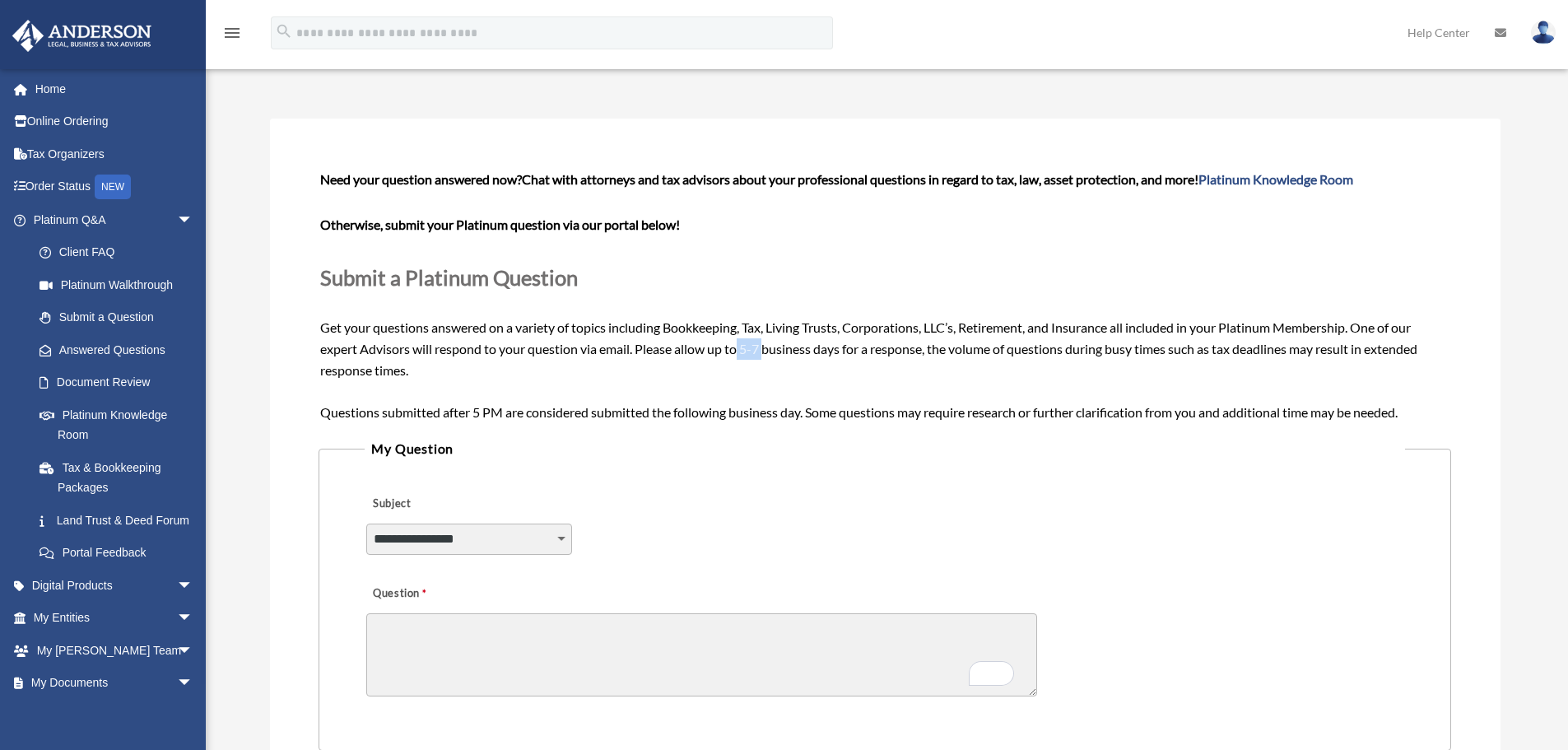
scroll to position [0, 0]
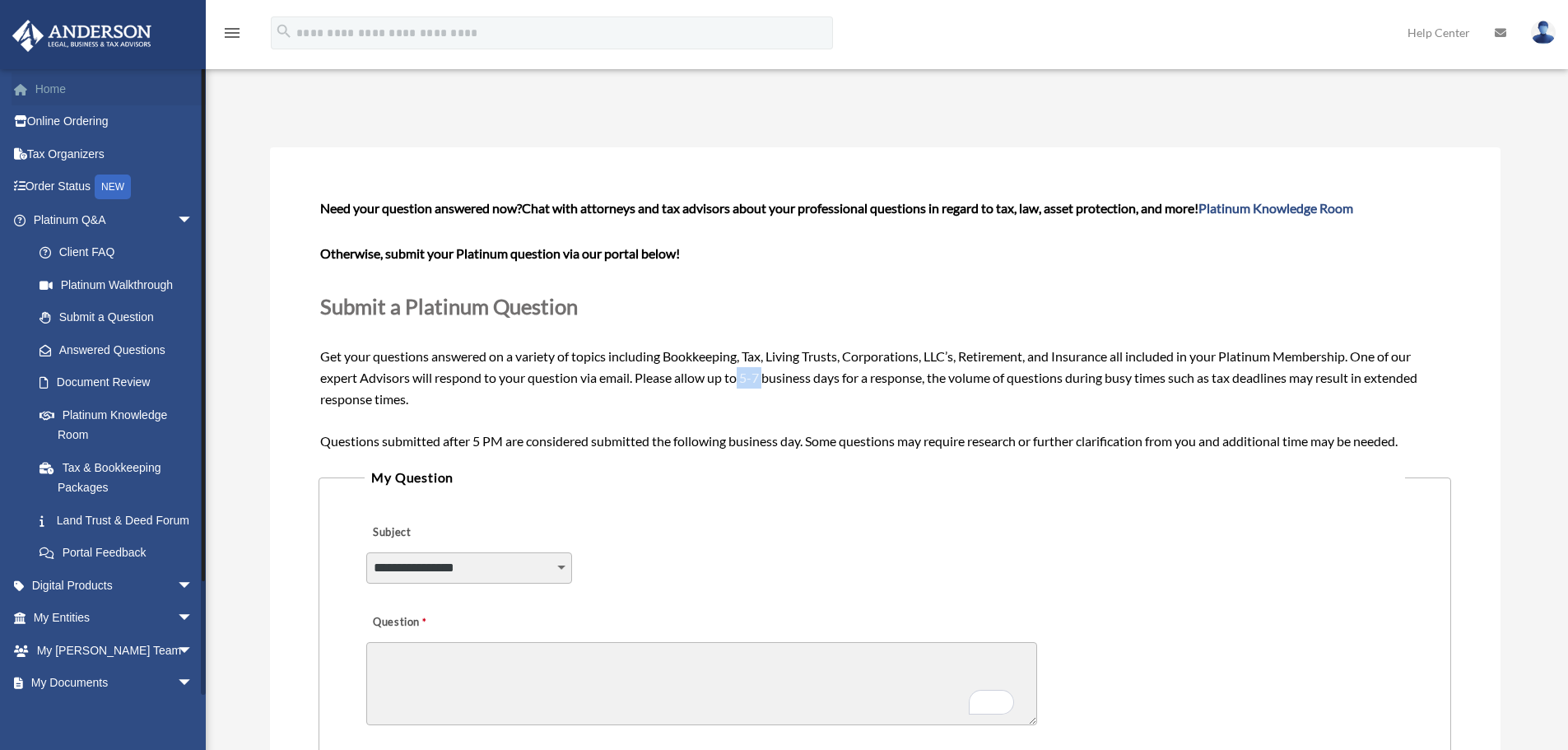
click at [73, 88] on link "Home" at bounding box center [114, 89] width 206 height 33
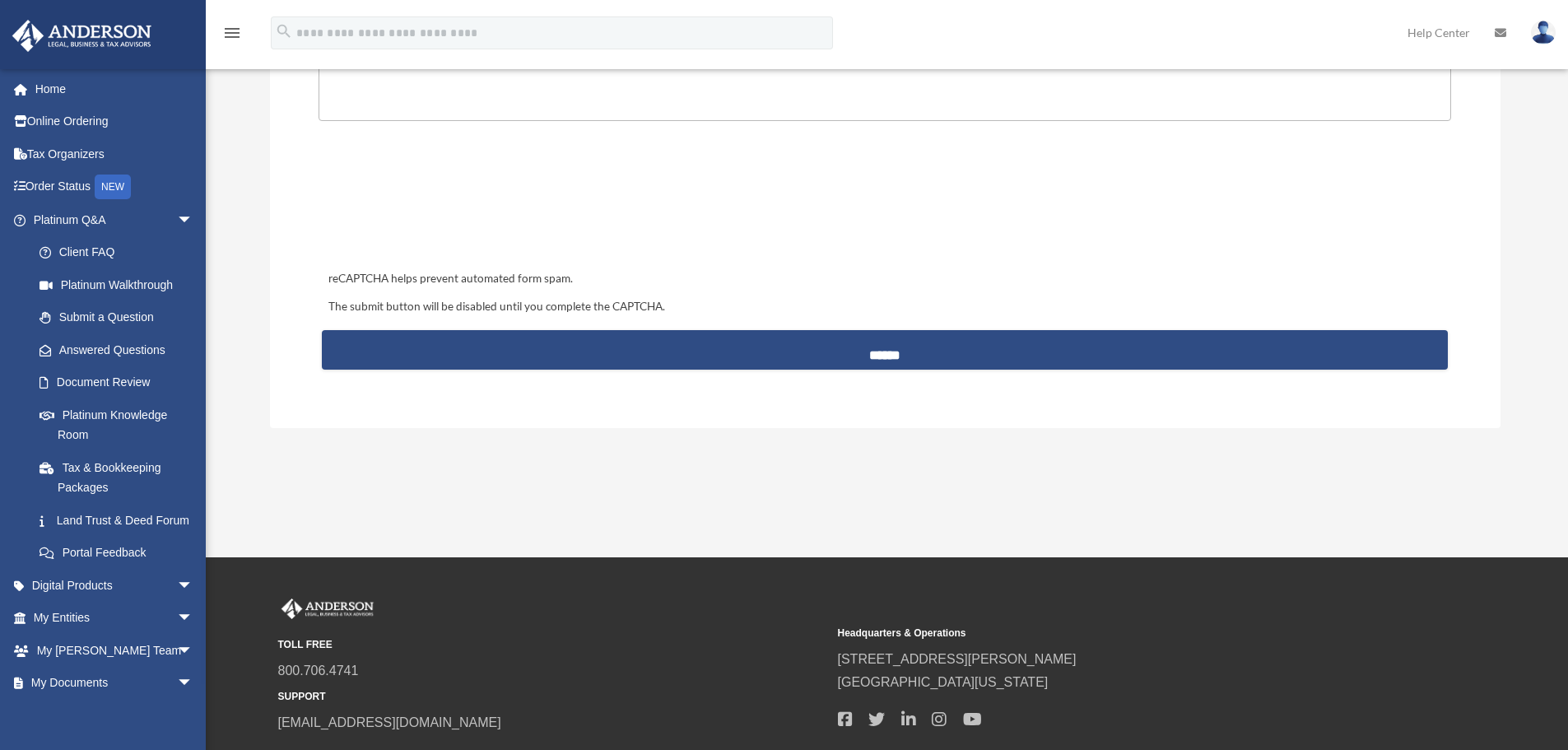
scroll to position [715, 0]
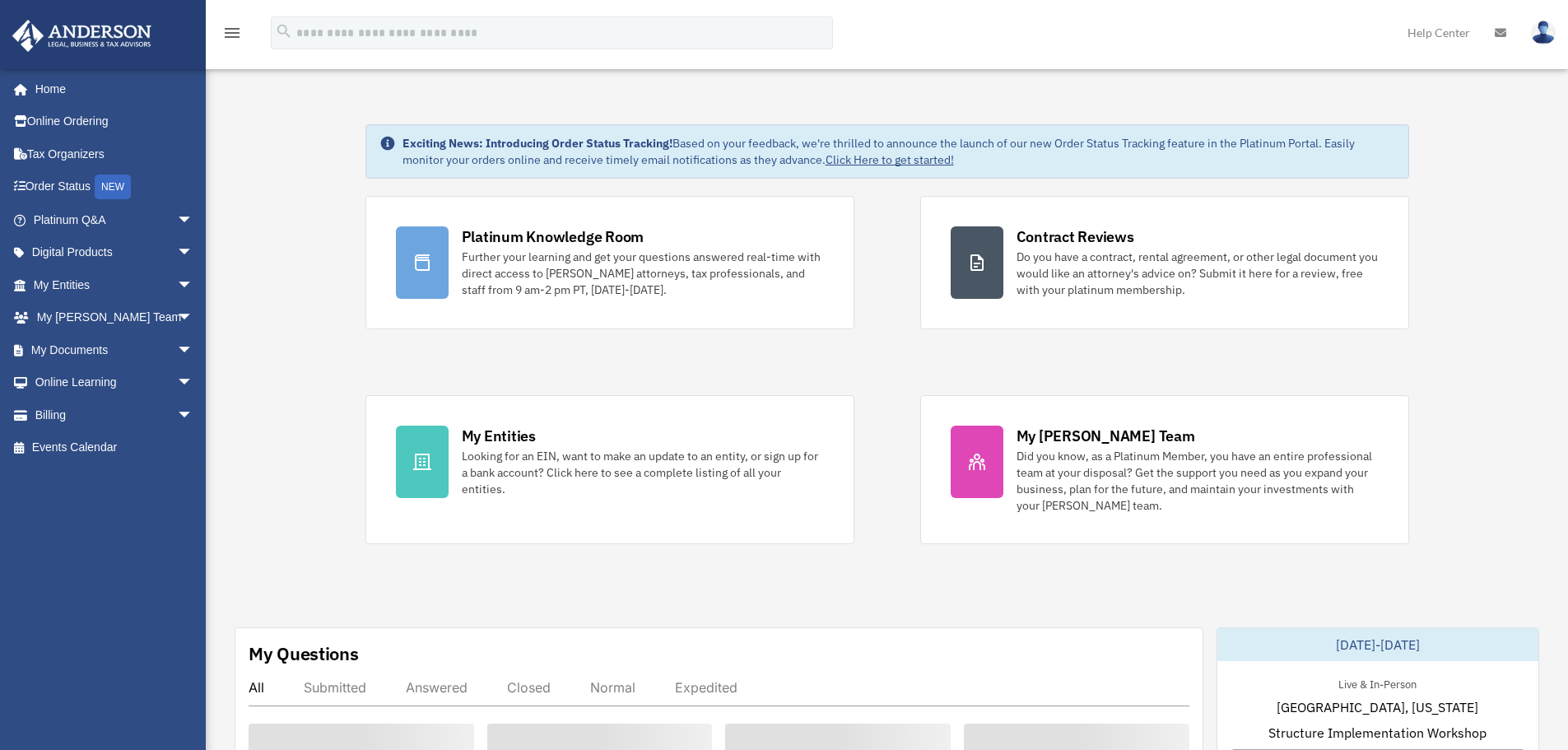
scroll to position [329, 0]
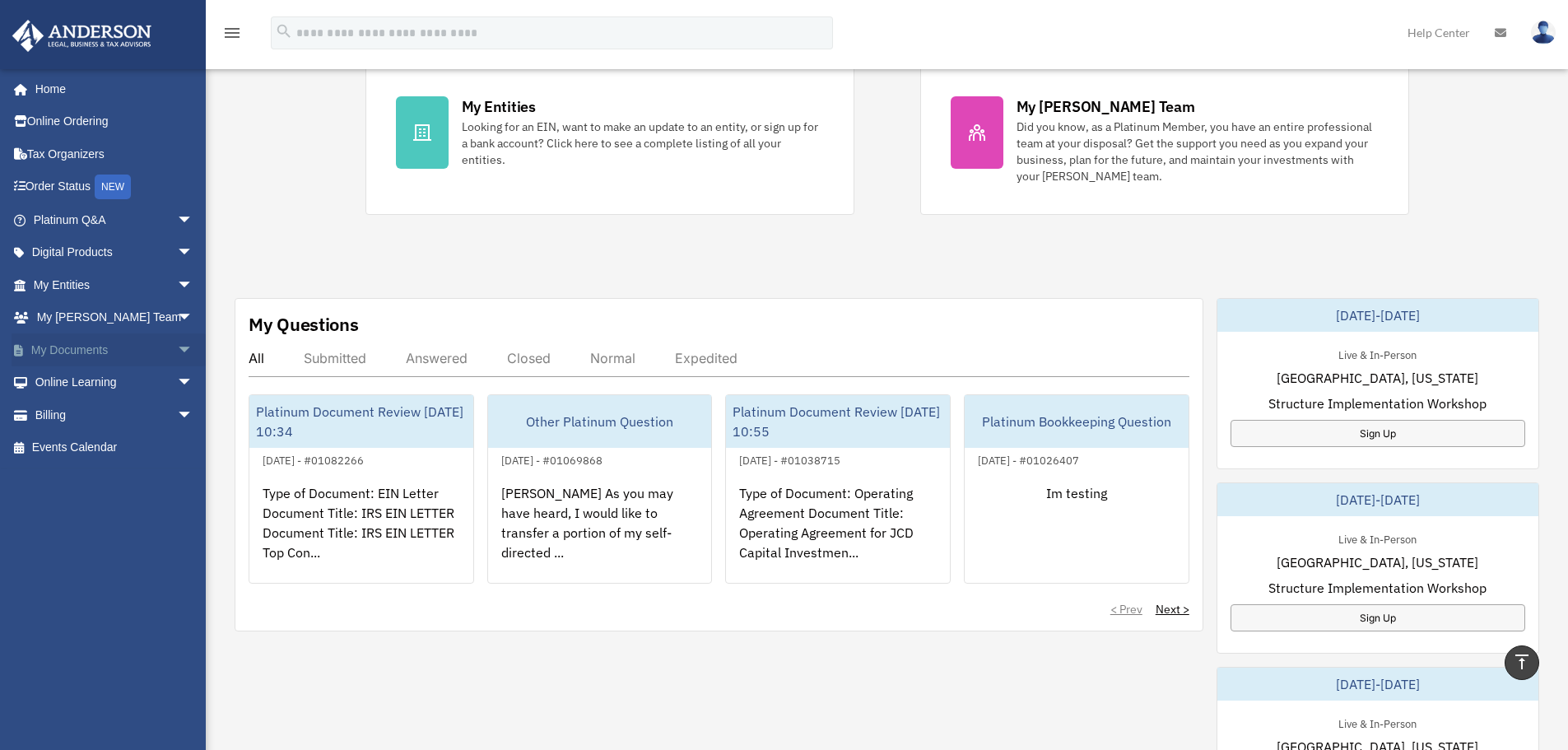
click at [177, 349] on span "arrow_drop_down" at bounding box center [193, 350] width 33 height 34
click at [177, 214] on span "arrow_drop_down" at bounding box center [193, 220] width 33 height 34
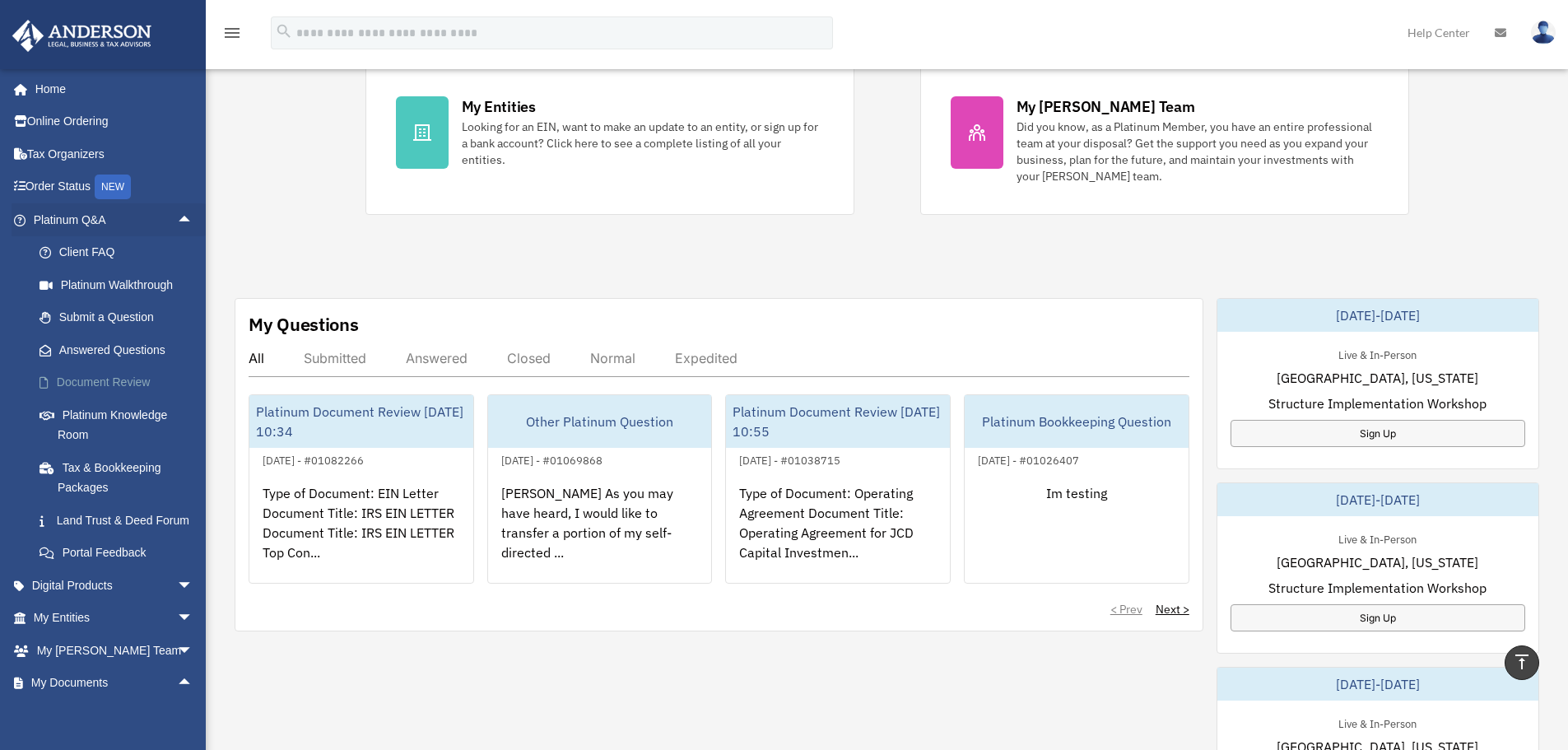
click at [92, 380] on link "Document Review" at bounding box center [120, 382] width 195 height 33
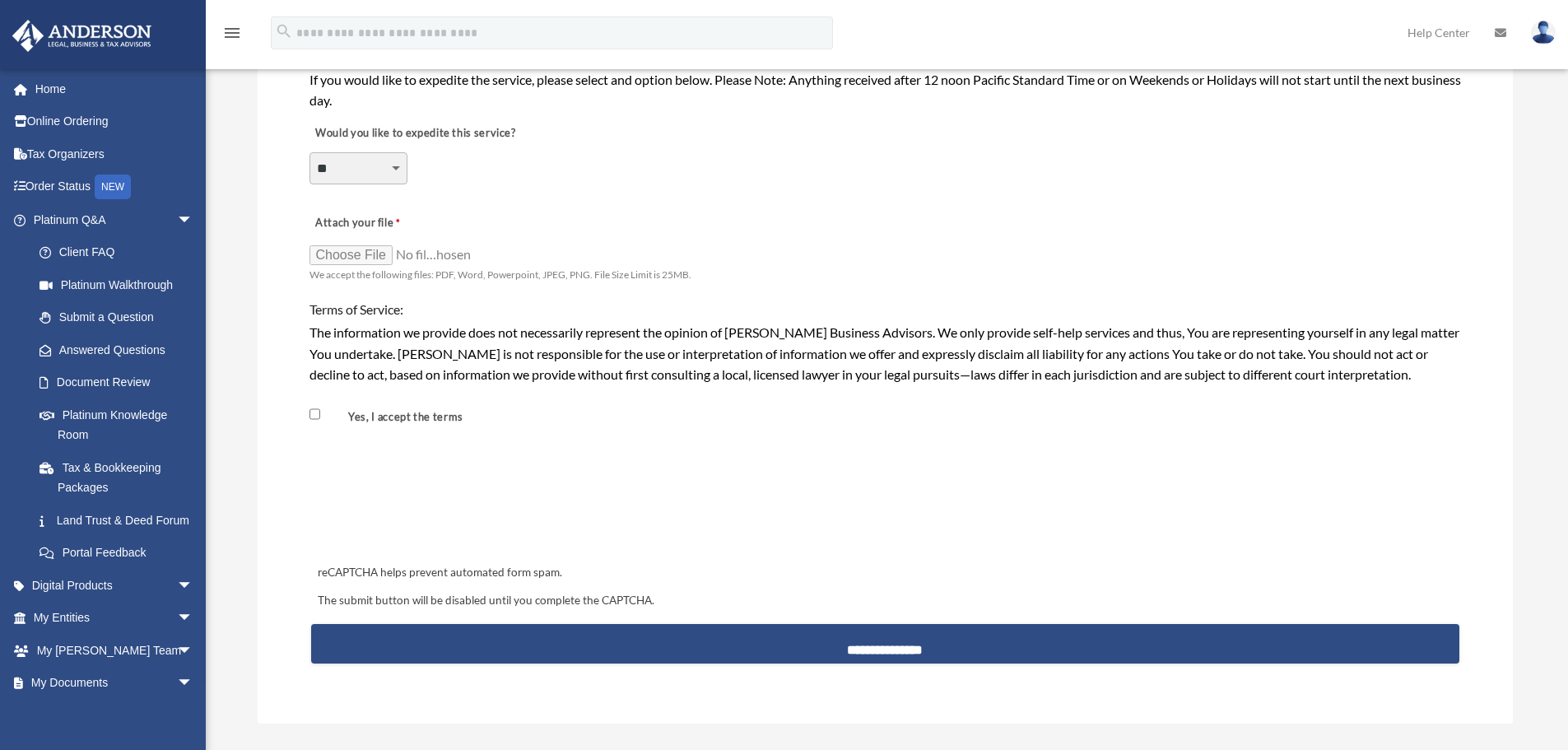
scroll to position [1234, 0]
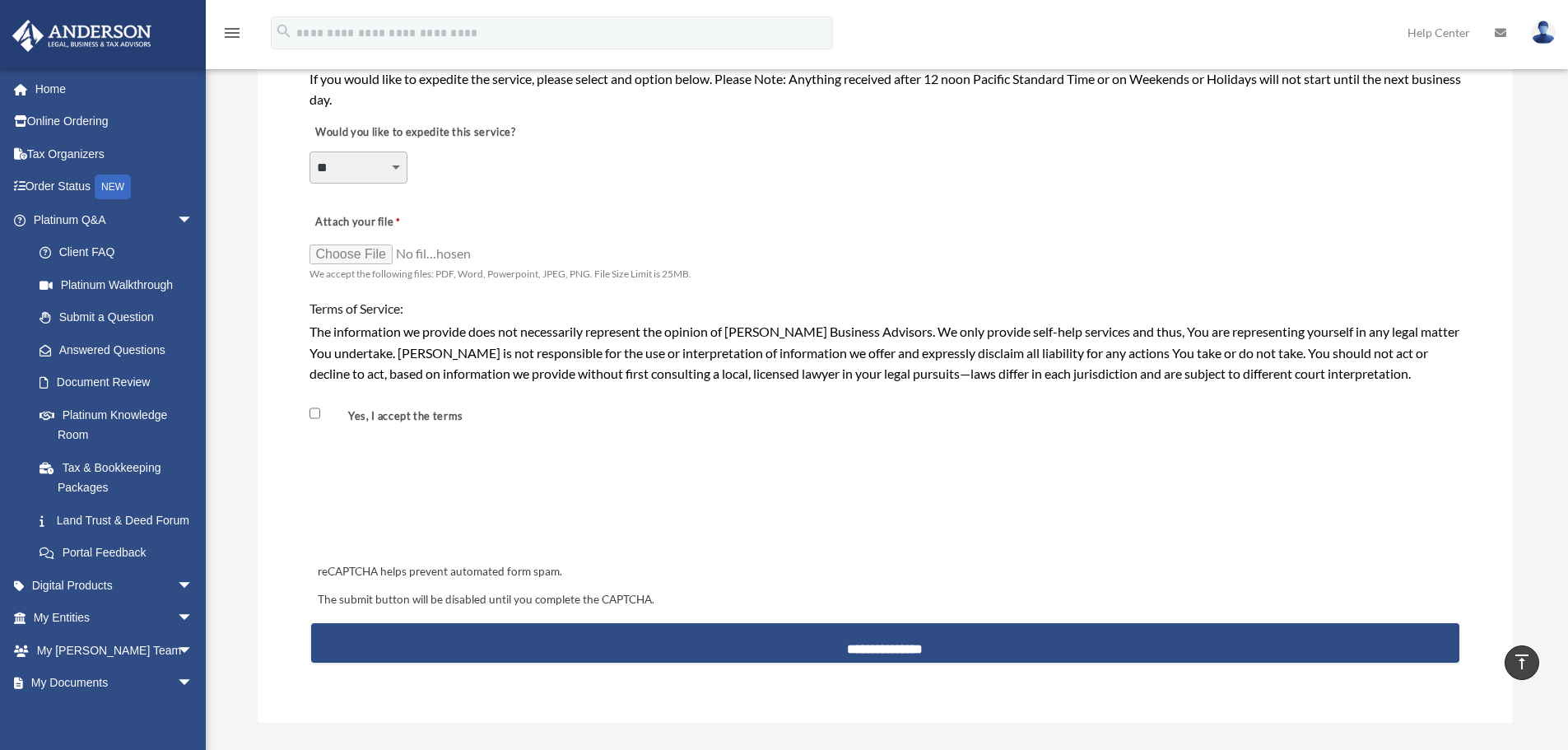
click at [343, 425] on span "Yes, I accept the terms" at bounding box center [395, 415] width 171 height 28
click at [718, 425] on div "Yes, I accept the terms" at bounding box center [886, 409] width 1155 height 45
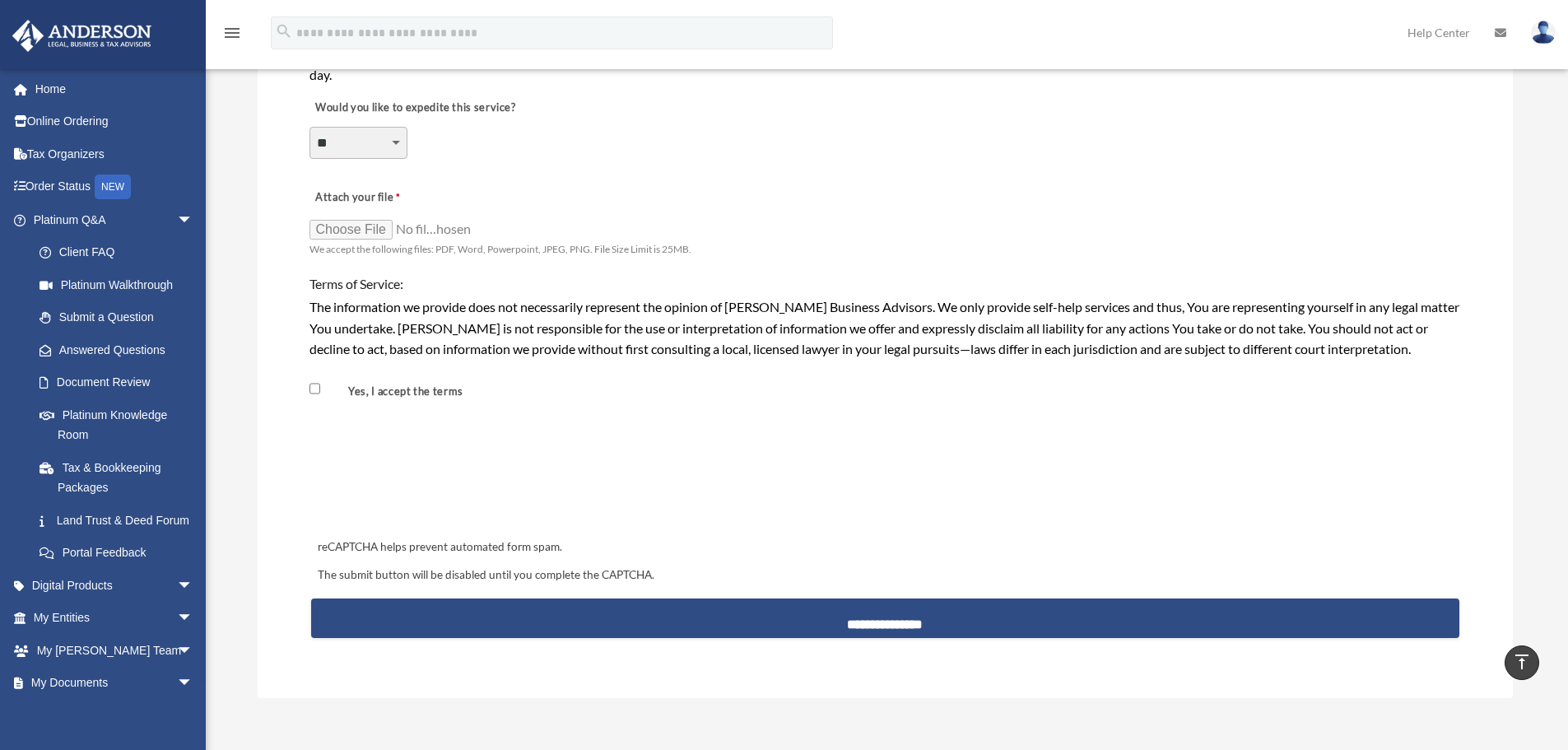
scroll to position [1152, 0]
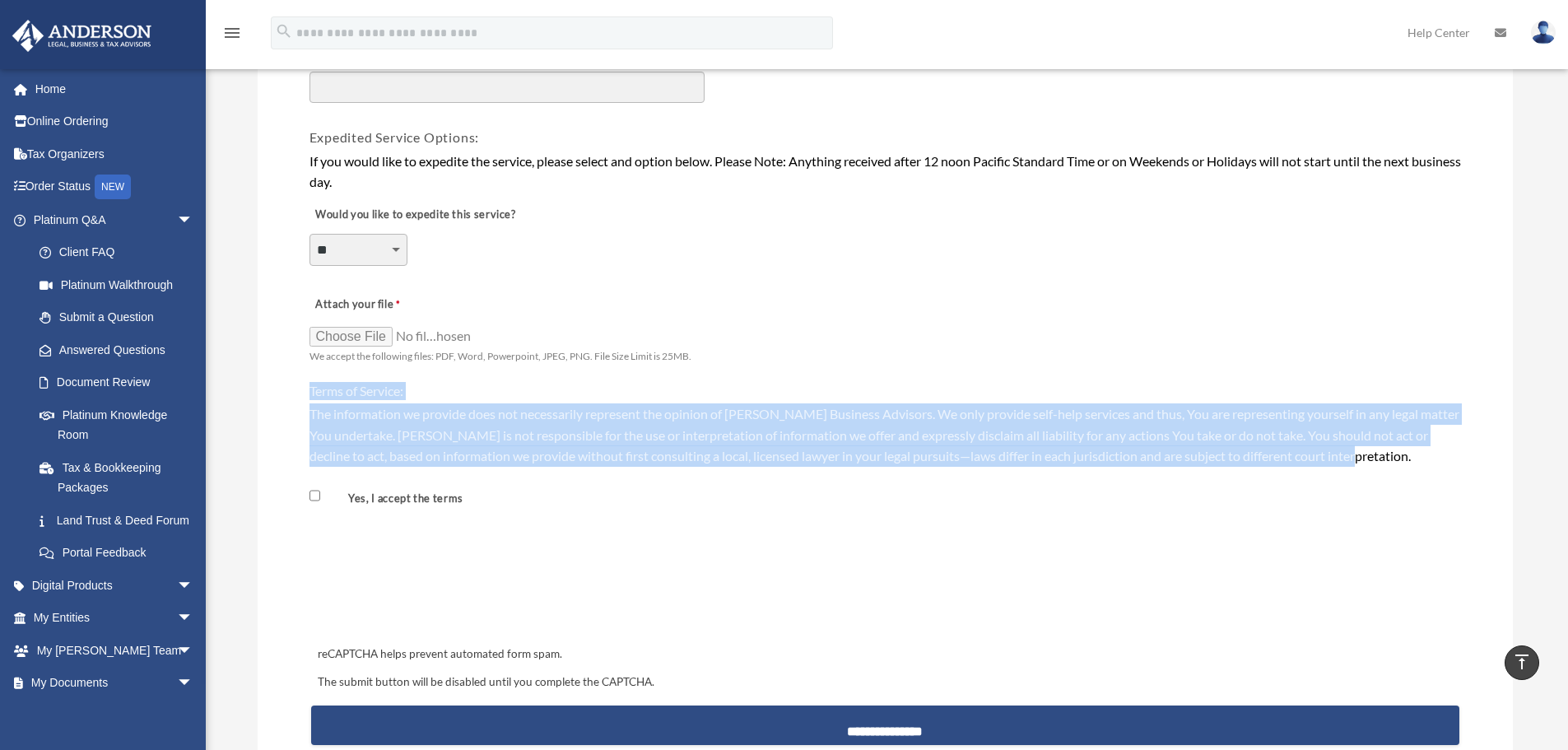
drag, startPoint x: 311, startPoint y: 390, endPoint x: 1477, endPoint y: 459, distance: 1168.0
click at [1374, 464] on div "The information we provide does not necessarily represent the opinion of [PERSO…" at bounding box center [886, 435] width 1152 height 63
drag, startPoint x: 1373, startPoint y: 457, endPoint x: 306, endPoint y: 391, distance: 1069.0
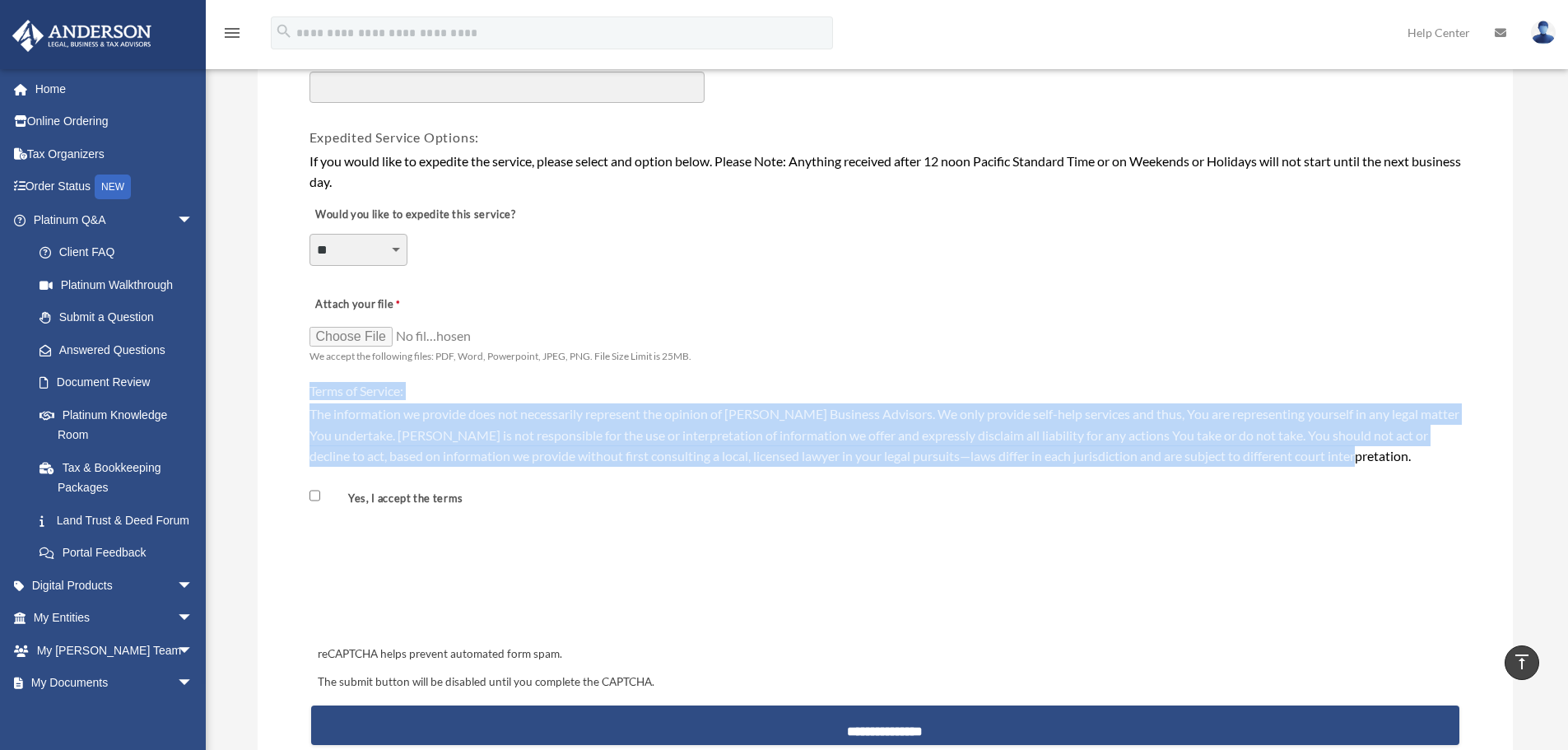
click at [602, 391] on h4 "Terms of Service:" at bounding box center [886, 390] width 1152 height 18
drag, startPoint x: 1379, startPoint y: 451, endPoint x: 297, endPoint y: 380, distance: 1084.3
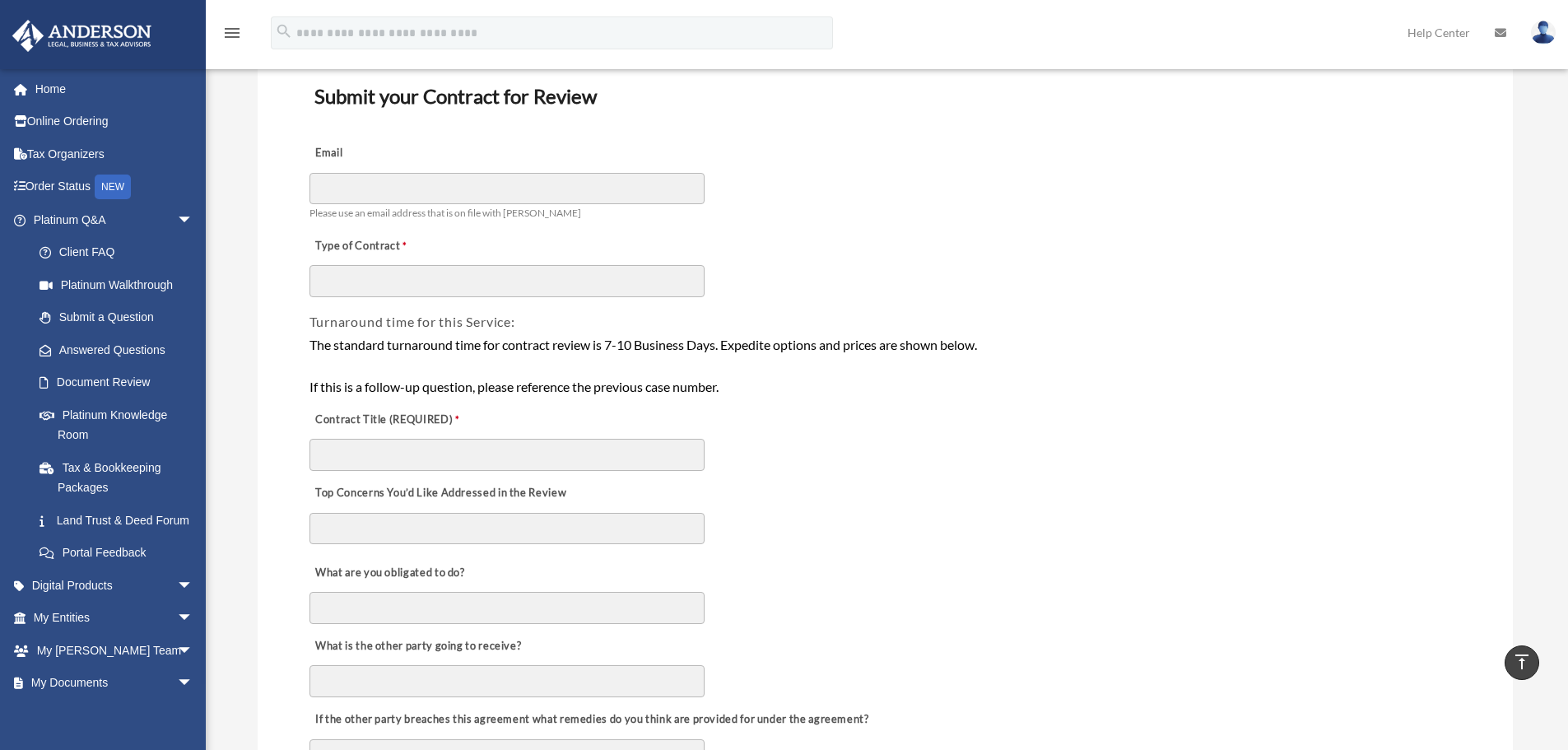
scroll to position [0, 0]
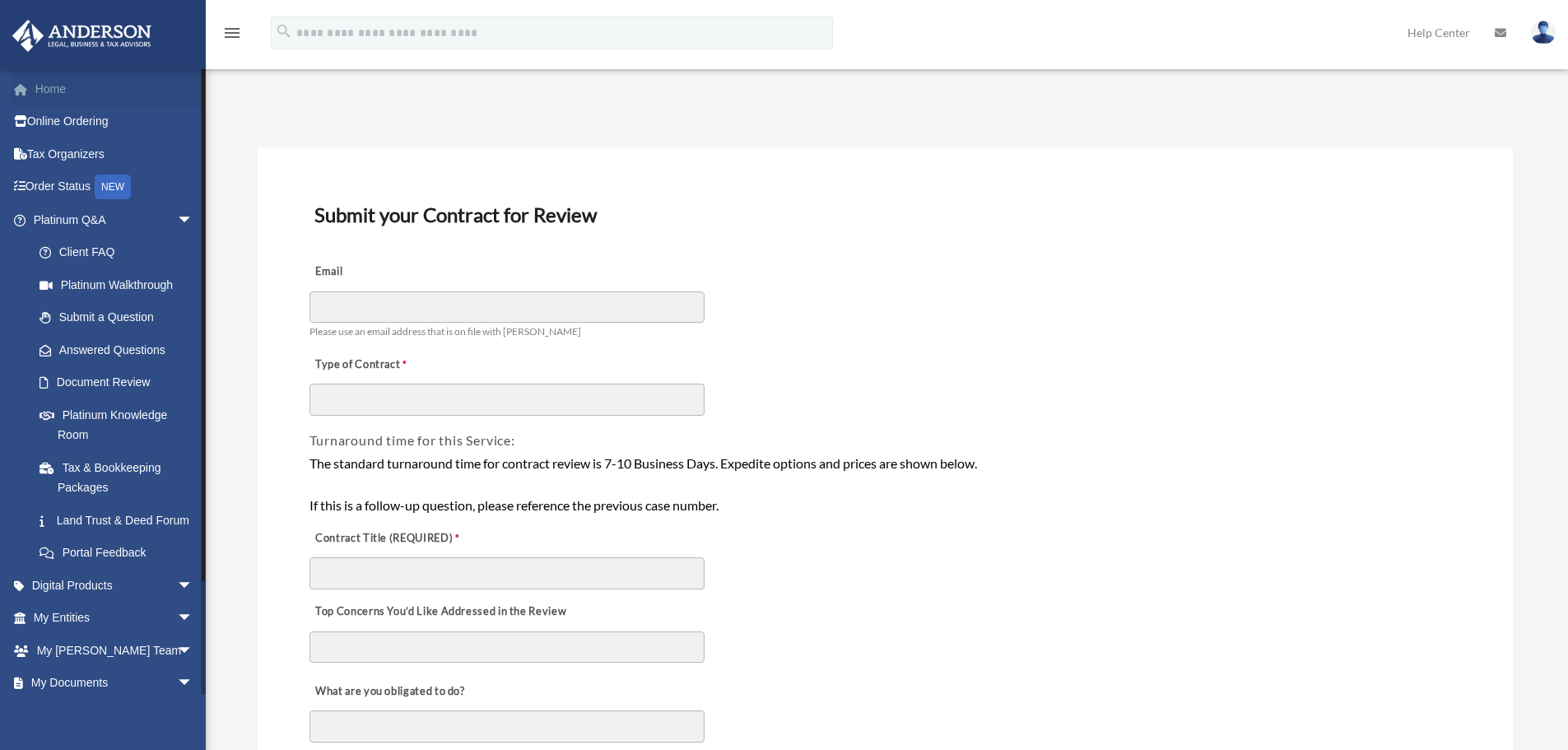
click at [58, 84] on link "Home" at bounding box center [114, 89] width 206 height 33
